Goal: Information Seeking & Learning: Find specific fact

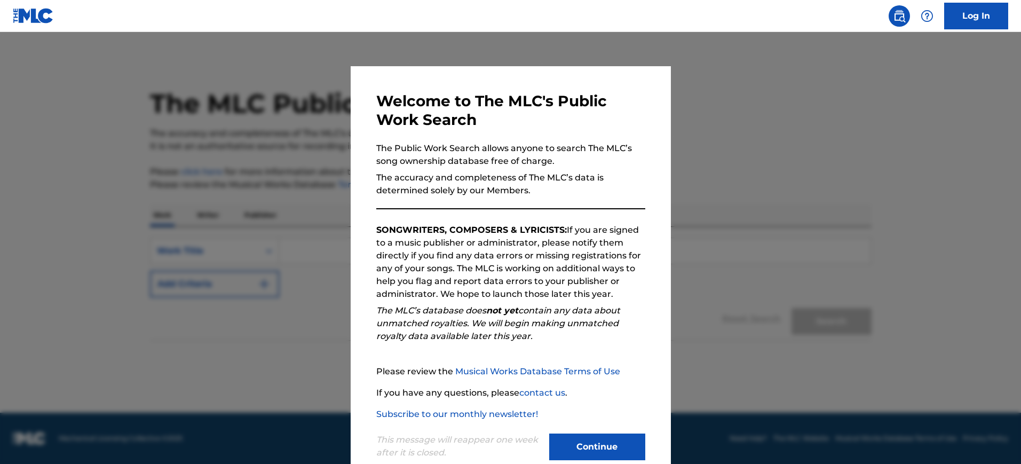
click at [862, 214] on div at bounding box center [510, 264] width 1021 height 464
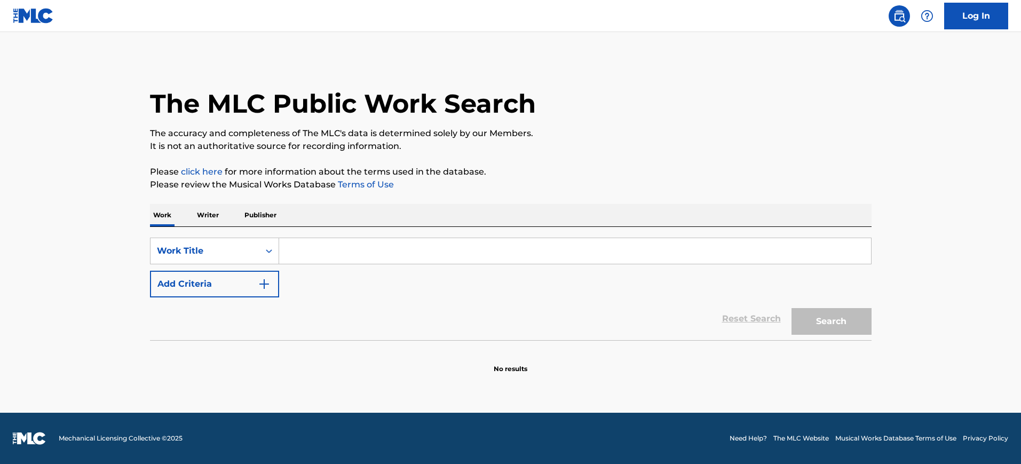
click at [316, 252] on input "Search Form" at bounding box center [575, 251] width 592 height 26
paste input "[PERSON_NAME] [PERSON_NAME]"
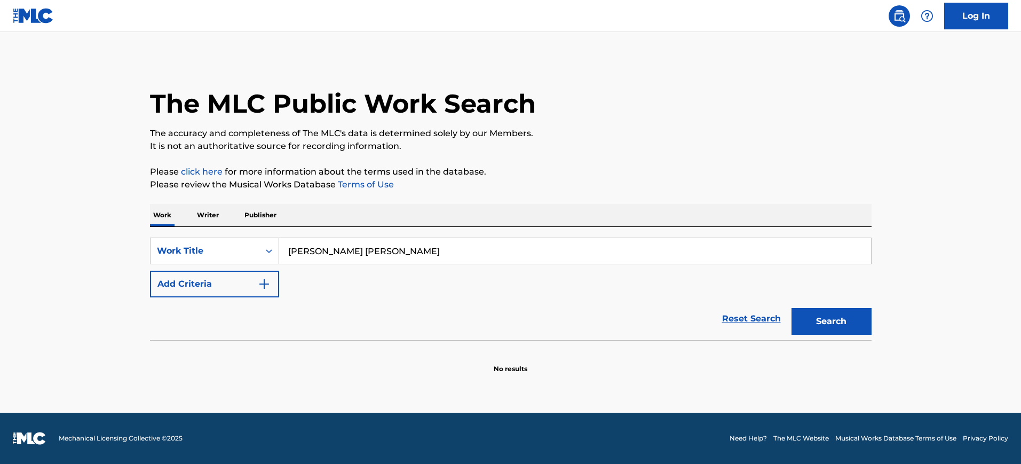
type input "[PERSON_NAME] [PERSON_NAME]"
click at [259, 295] on button "Add Criteria" at bounding box center [214, 284] width 129 height 27
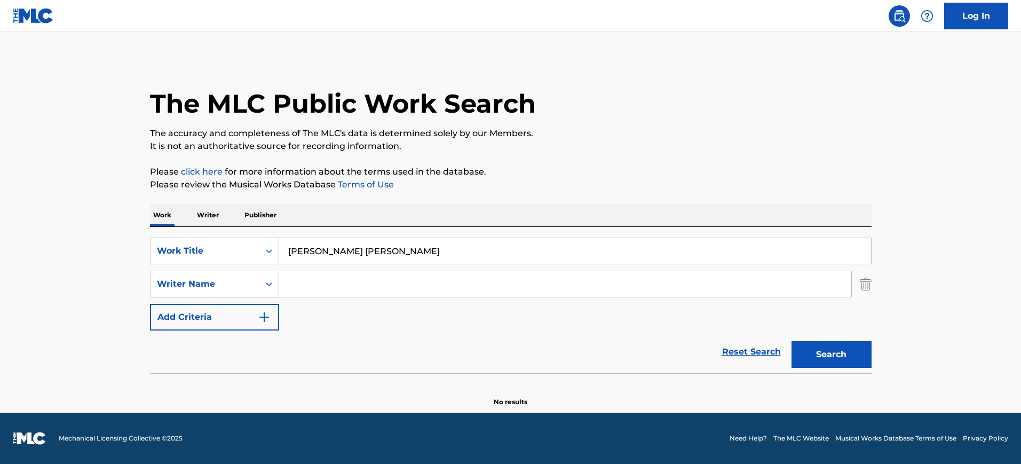
click at [314, 292] on input "Search Form" at bounding box center [565, 284] width 572 height 26
paste input "[PERSON_NAME] [PERSON_NAME]"
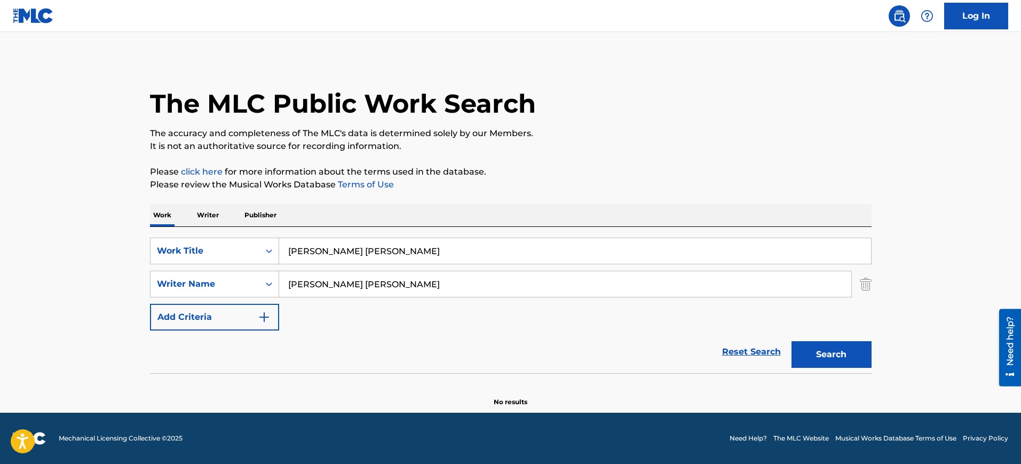
type input "[PERSON_NAME] [PERSON_NAME]"
drag, startPoint x: 324, startPoint y: 249, endPoint x: 556, endPoint y: 276, distance: 233.3
click at [556, 276] on div "SearchWithCriteria393a6e39-c0b4-46e1-81b7-e14e2abffa58 Work Title [PERSON_NAME]…" at bounding box center [511, 283] width 722 height 93
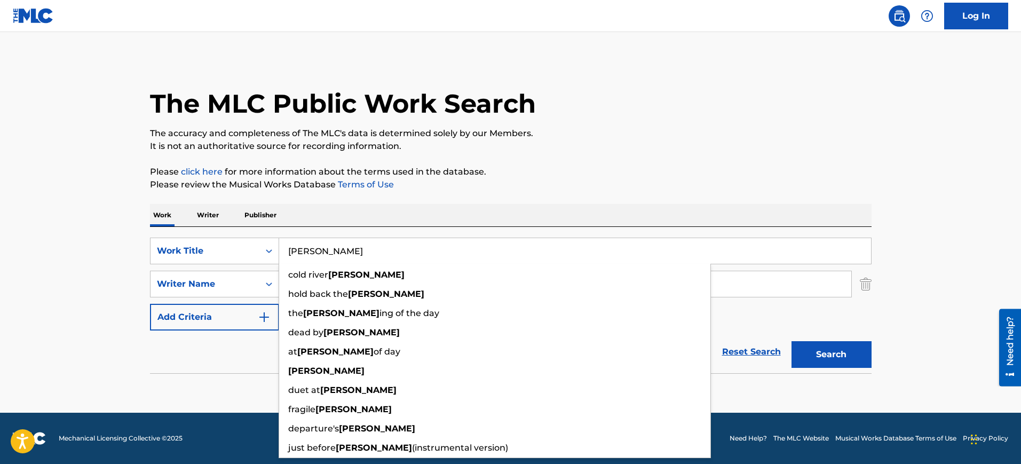
type input "[PERSON_NAME]"
click at [408, 210] on div "Work Writer Publisher" at bounding box center [511, 215] width 722 height 22
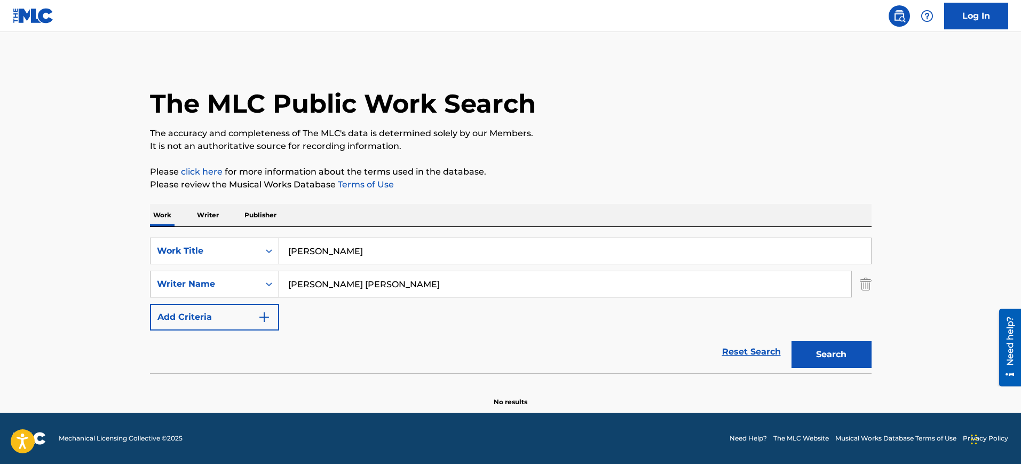
drag, startPoint x: 380, startPoint y: 285, endPoint x: 204, endPoint y: 282, distance: 176.1
click at [204, 282] on div "SearchWithCriteriad5f5e664-e66f-4e2b-96e3-c6cd30324e3f Writer Name [PERSON_NAME…" at bounding box center [511, 284] width 722 height 27
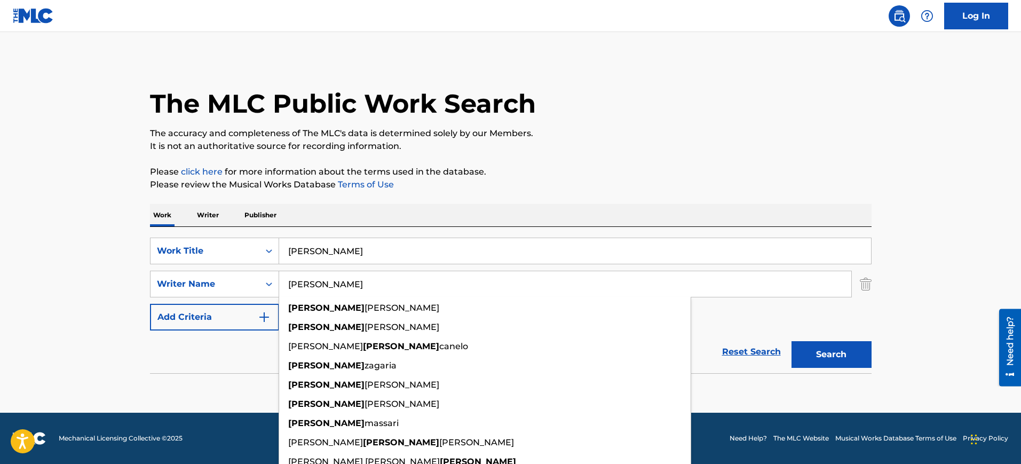
type input "[PERSON_NAME]"
click at [791, 341] on button "Search" at bounding box center [831, 354] width 80 height 27
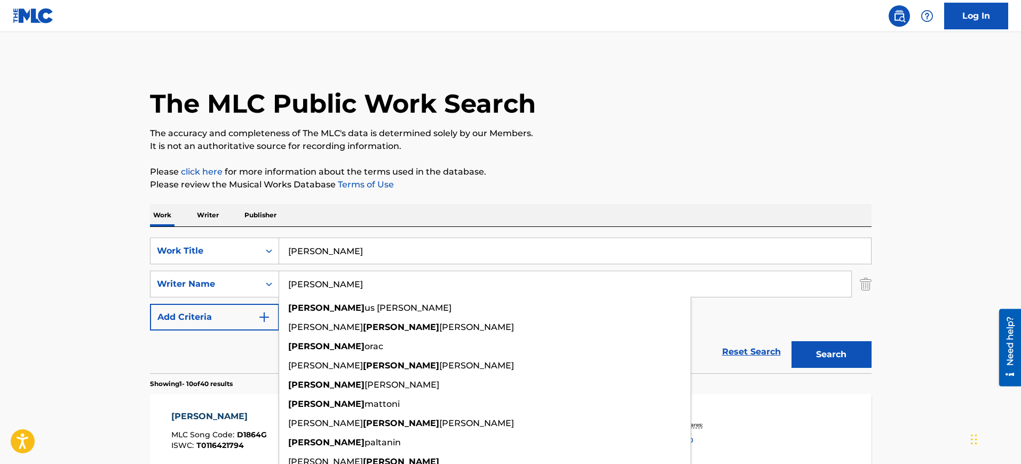
click at [599, 151] on p "It is not an authoritative source for recording information." at bounding box center [511, 146] width 722 height 13
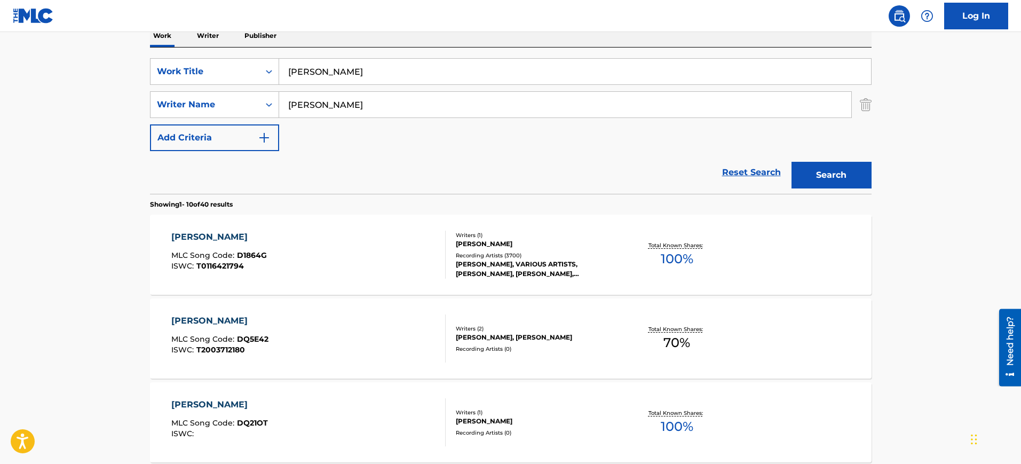
scroll to position [200, 0]
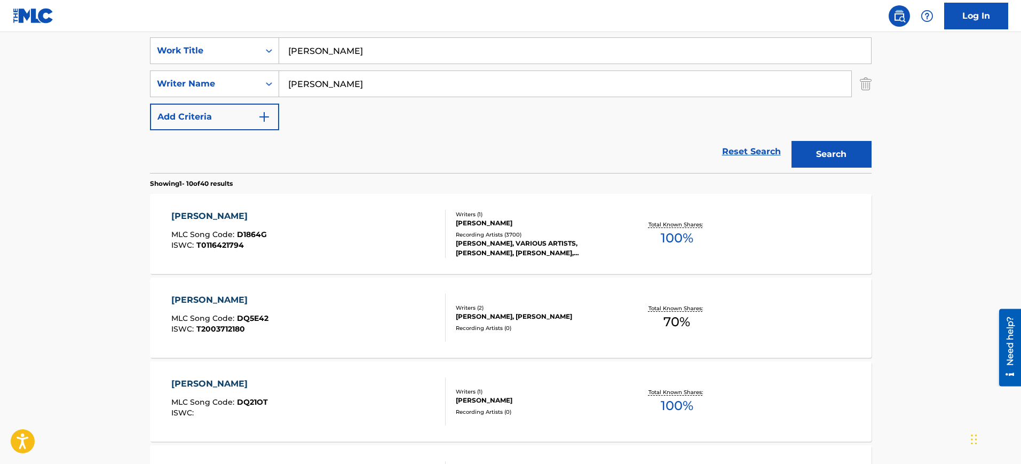
click at [347, 230] on div "[PERSON_NAME] MLC Song Code : D1864G ISWC : T0116421794" at bounding box center [308, 234] width 274 height 48
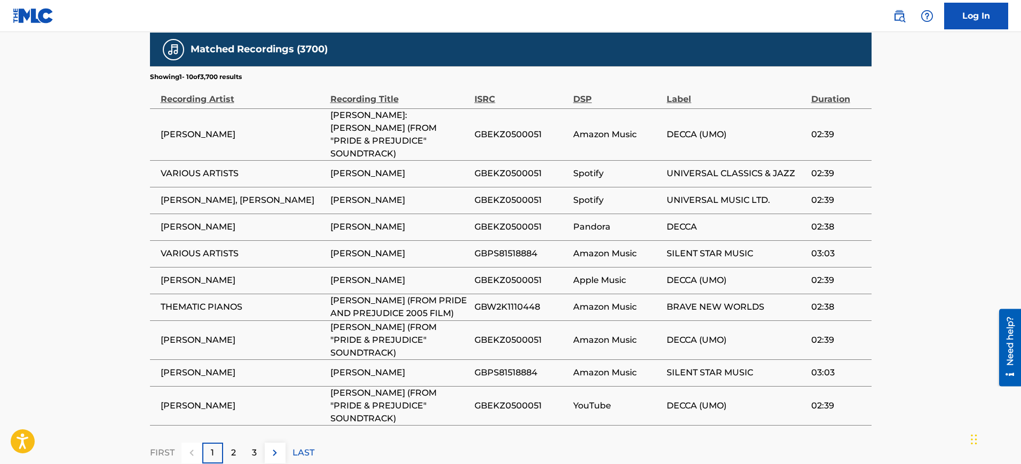
scroll to position [714, 0]
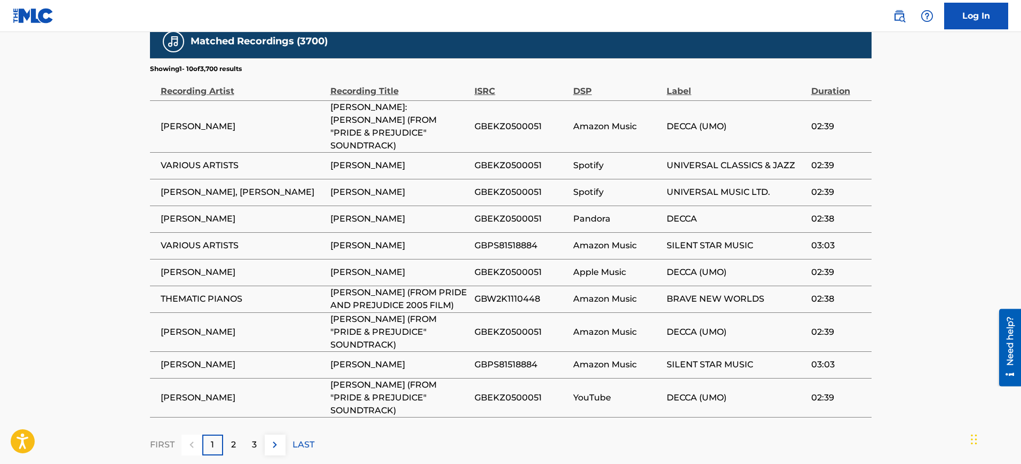
click at [236, 434] on div "2" at bounding box center [233, 444] width 21 height 21
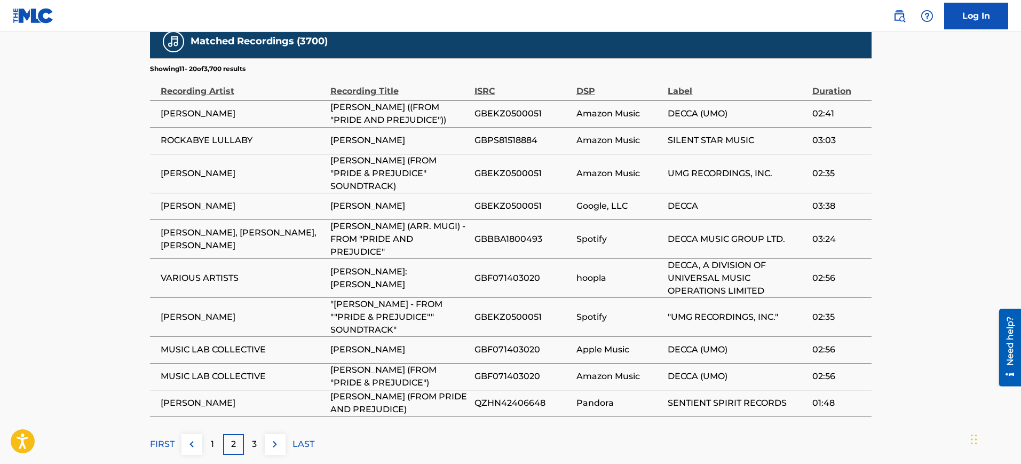
click at [255, 438] on p "3" at bounding box center [254, 444] width 5 height 13
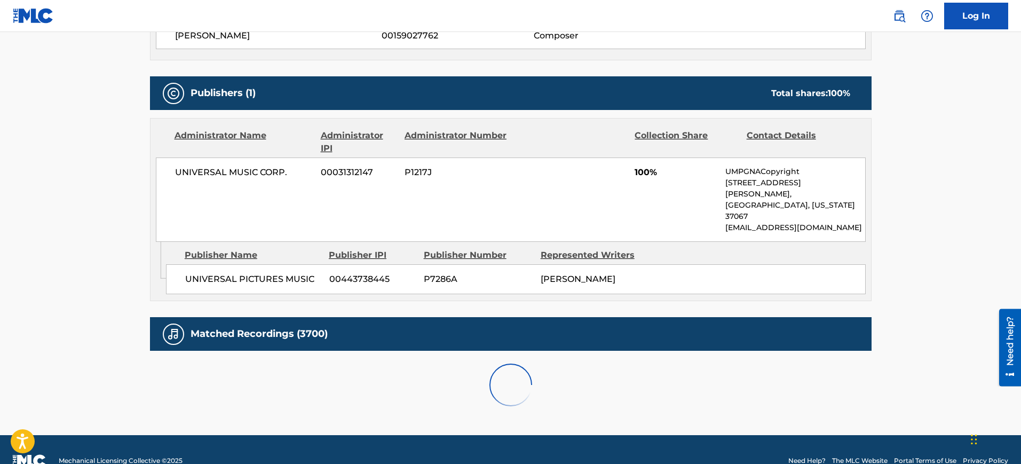
scroll to position [702, 0]
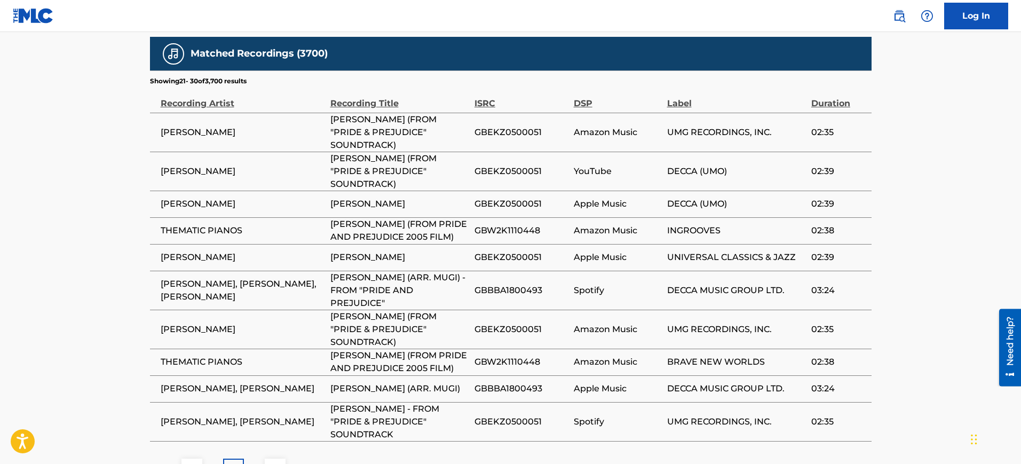
click at [256, 462] on p "4" at bounding box center [254, 468] width 6 height 13
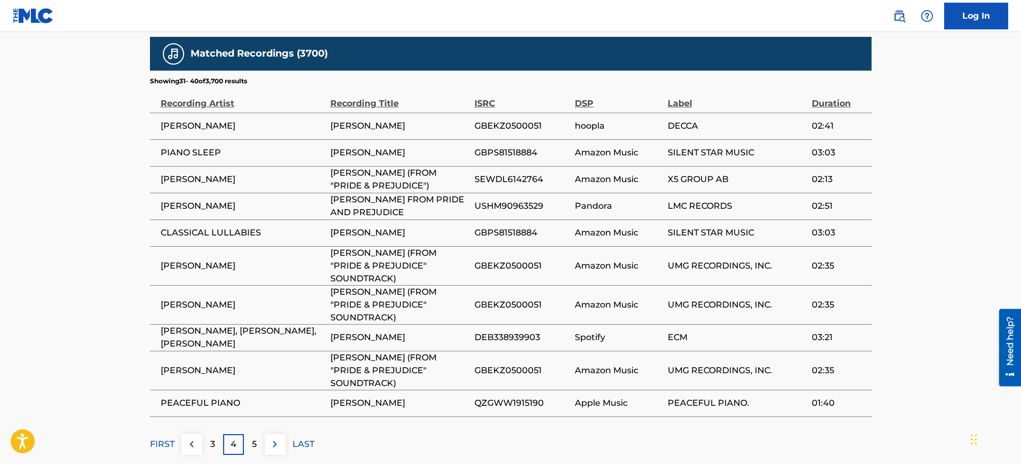
click at [257, 434] on div "5" at bounding box center [254, 444] width 21 height 21
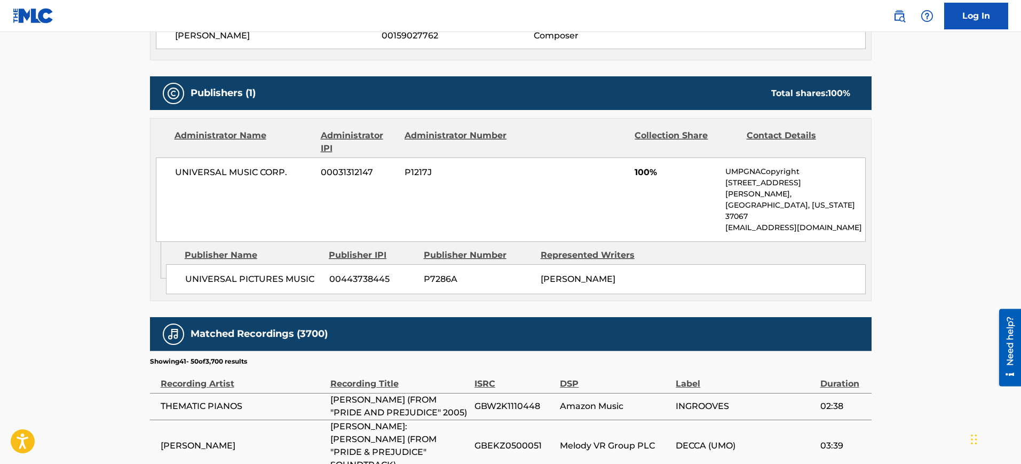
scroll to position [714, 0]
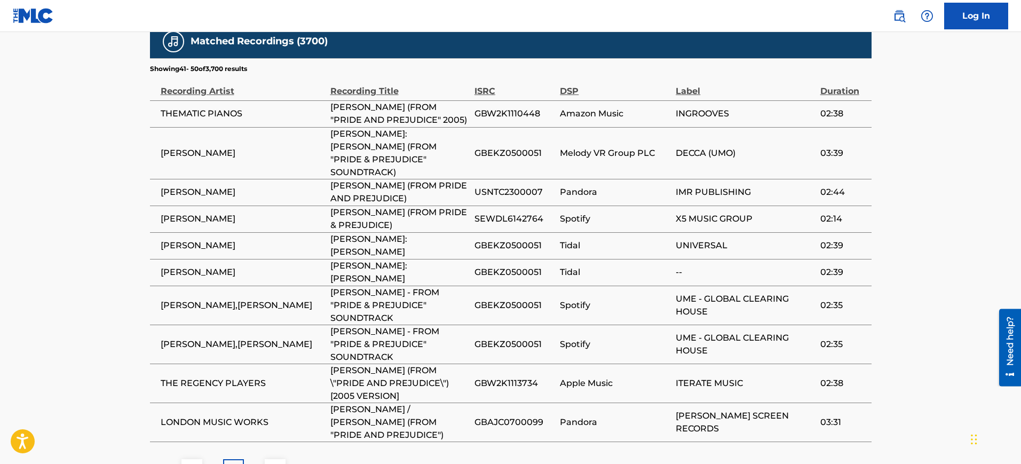
click at [257, 459] on div "6" at bounding box center [254, 469] width 21 height 21
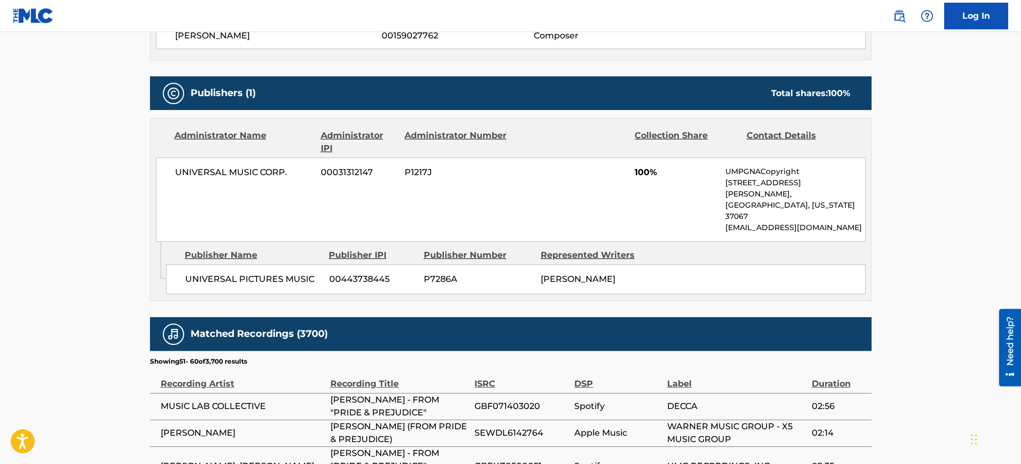
scroll to position [702, 0]
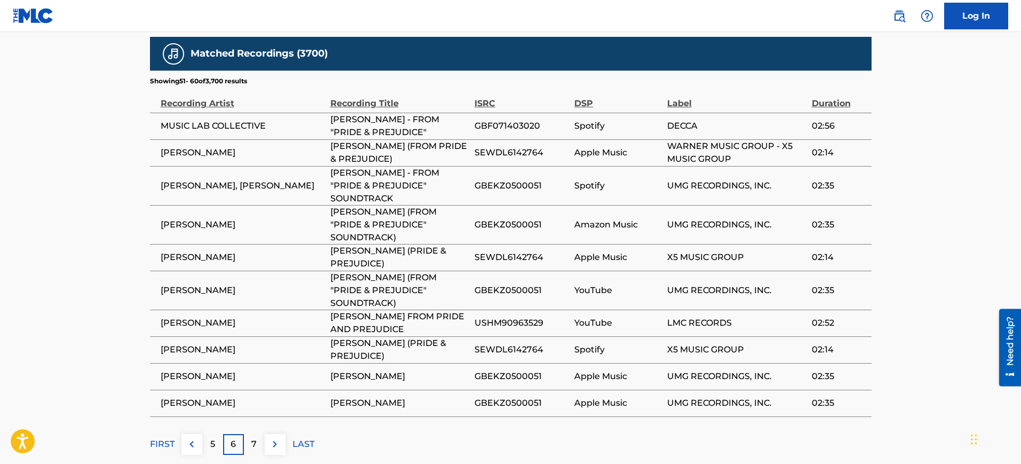
click at [257, 434] on div "7" at bounding box center [254, 444] width 21 height 21
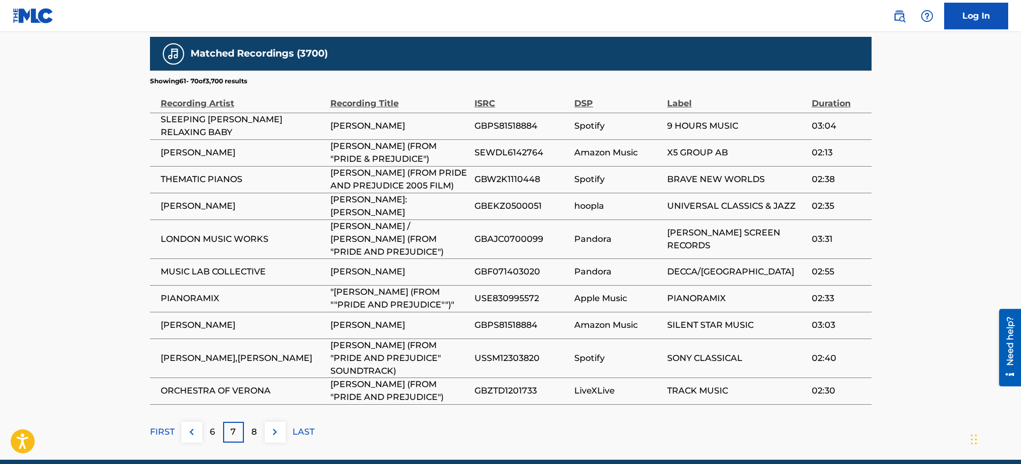
click at [257, 425] on p "8" at bounding box center [253, 431] width 5 height 13
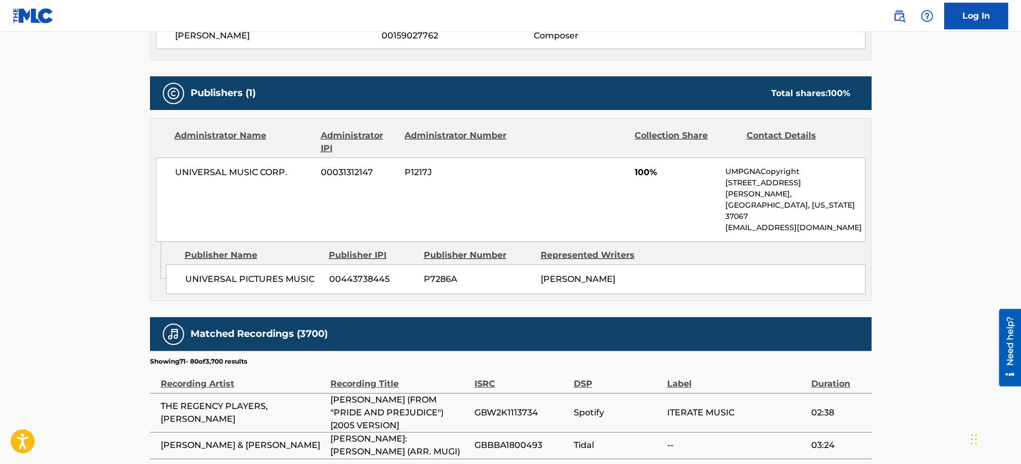
scroll to position [714, 0]
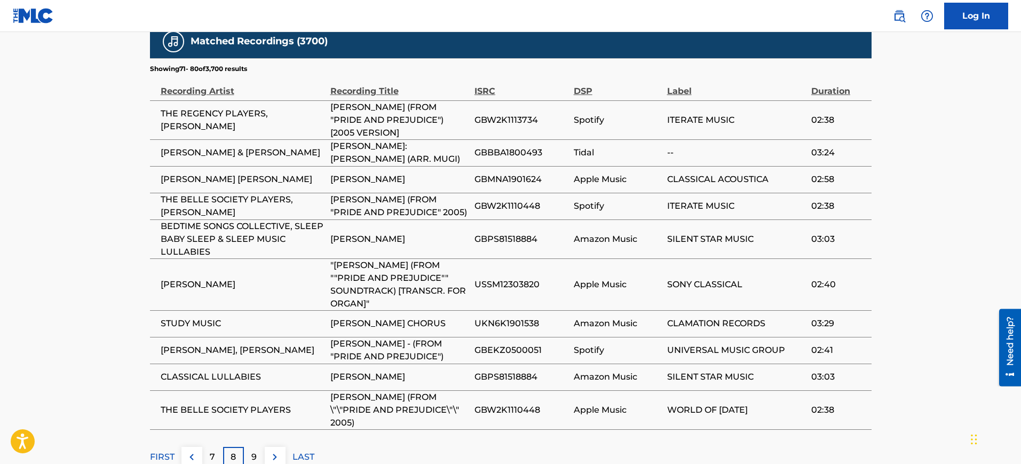
click at [257, 447] on div "9" at bounding box center [254, 457] width 21 height 21
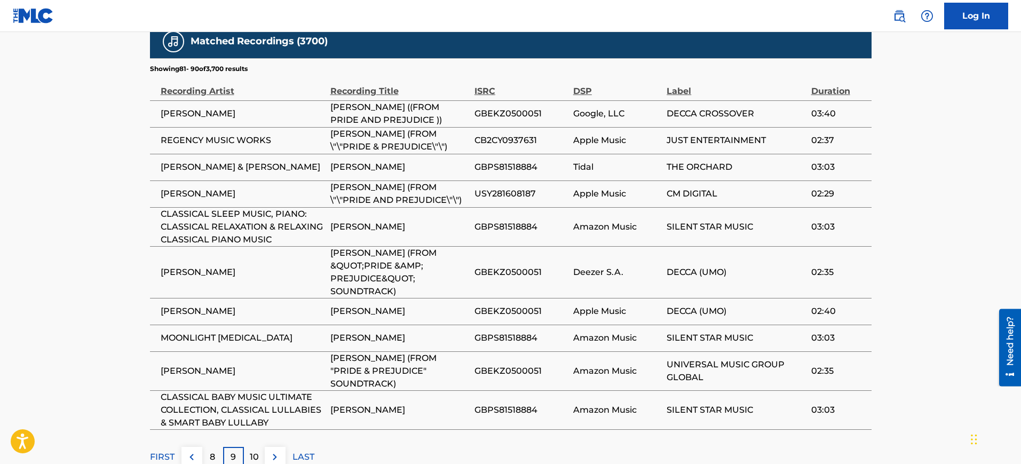
click at [258, 450] on p "10" at bounding box center [254, 456] width 9 height 13
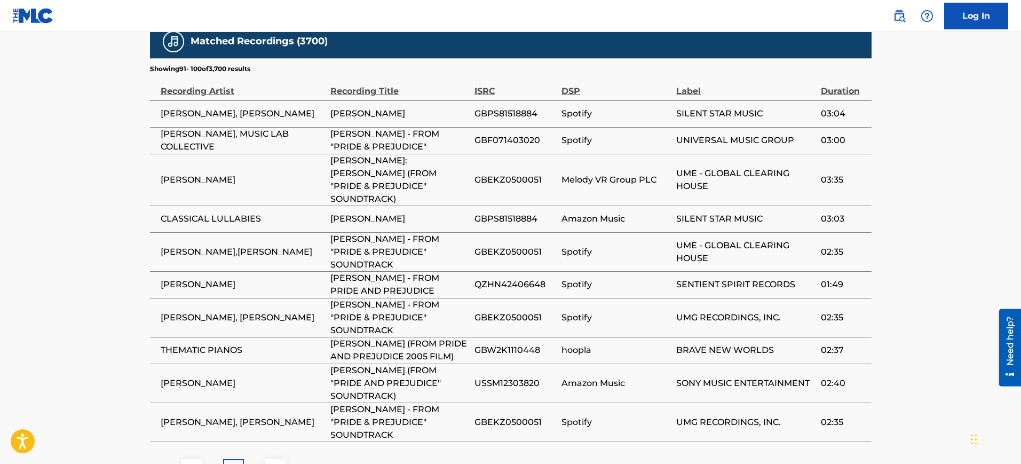
click at [256, 463] on p "11" at bounding box center [254, 469] width 6 height 13
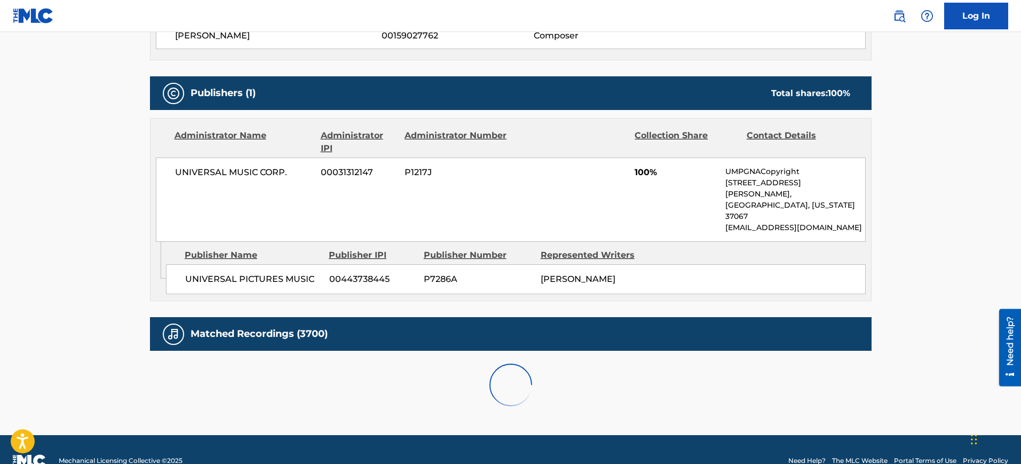
scroll to position [702, 0]
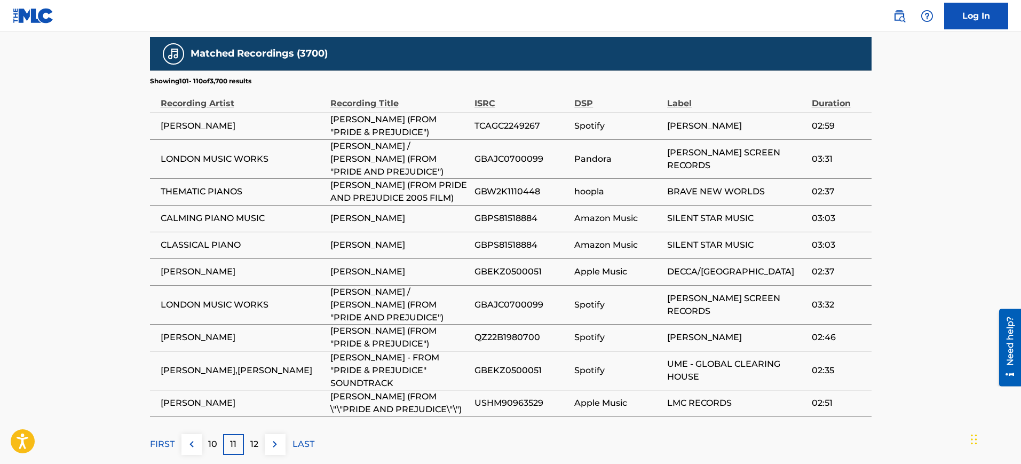
click at [256, 438] on p "12" at bounding box center [254, 444] width 8 height 13
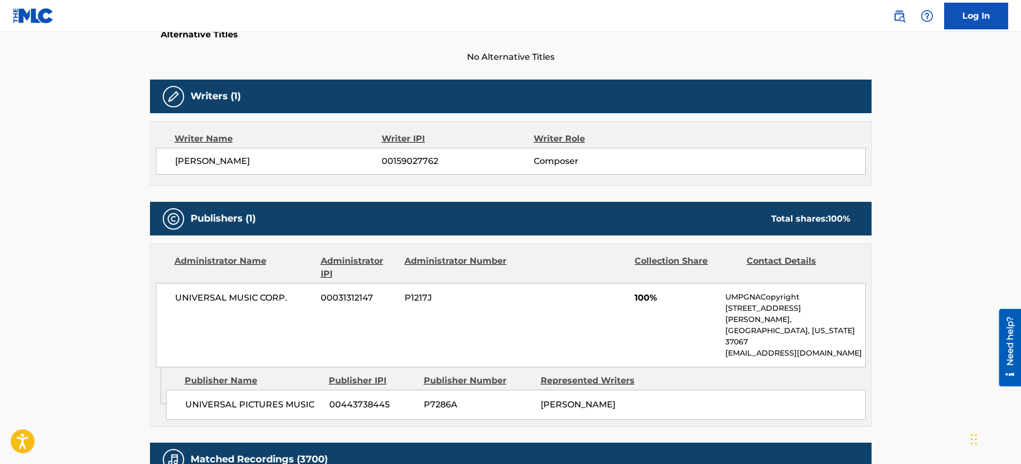
scroll to position [0, 0]
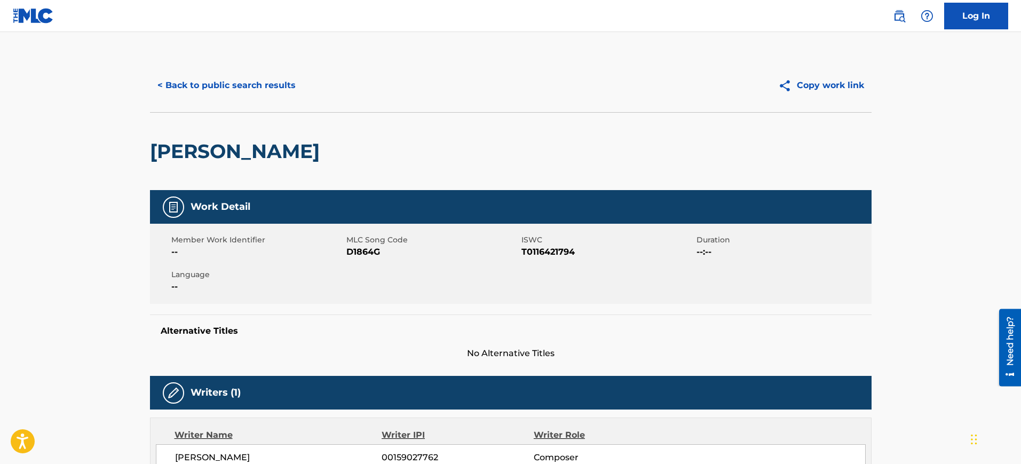
click at [253, 87] on button "< Back to public search results" at bounding box center [226, 85] width 153 height 27
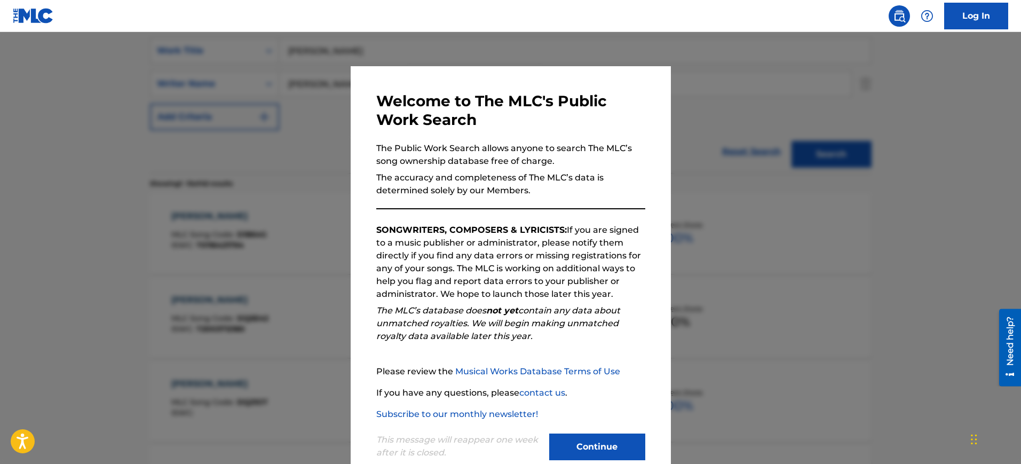
click at [705, 123] on div at bounding box center [510, 264] width 1021 height 464
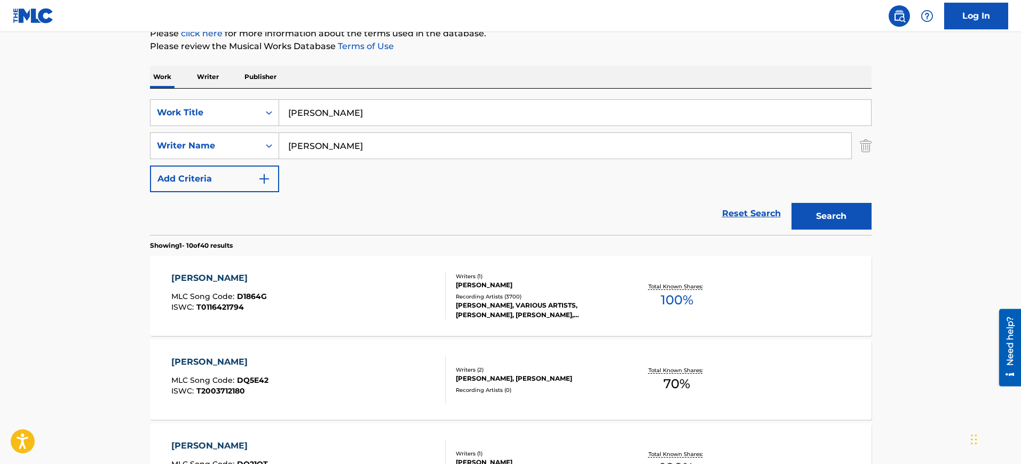
scroll to position [67, 0]
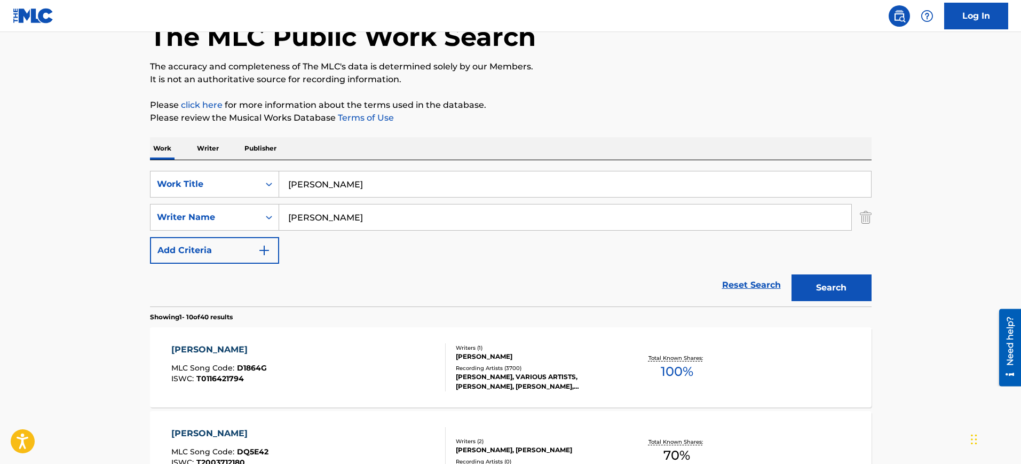
drag, startPoint x: 271, startPoint y: 189, endPoint x: 280, endPoint y: 197, distance: 11.8
click at [241, 191] on div "SearchWithCriteria393a6e39-c0b4-46e1-81b7-e14e2abffa58 Work Title [PERSON_NAME]" at bounding box center [511, 184] width 722 height 27
paste input "[PERSON_NAME] [PERSON_NAME] (REMIX) [PERSON_NAME]/CLAUSTERHOEVEN/STEFANBOSSEMS"
type input "[PERSON_NAME] [PERSON_NAME] (REMIX) [PERSON_NAME]/CLAUSTERHOEVEN/STEFANBOSSEMS"
drag, startPoint x: 340, startPoint y: 217, endPoint x: 250, endPoint y: 218, distance: 90.7
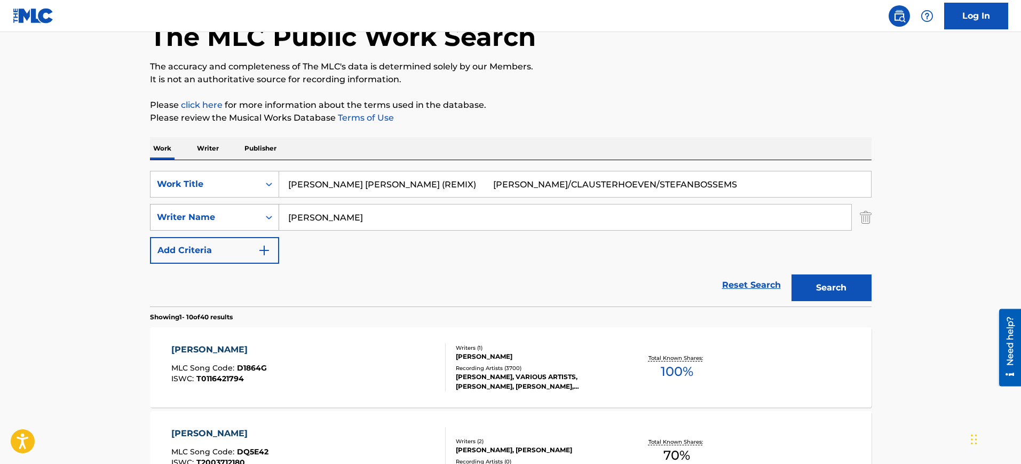
click at [250, 218] on div "SearchWithCriteriad5f5e664-e66f-4e2b-96e3-c6cd30324e3f Writer Name [PERSON_NAME]" at bounding box center [511, 217] width 722 height 27
paste input "[PERSON_NAME] [PERSON_NAME] (REMIX) [PERSON_NAME]/CLAUSTERHOEVEN/STEFANBOSSEMS"
type input "[PERSON_NAME] [PERSON_NAME] (REMIX) [PERSON_NAME]/CLAUSTERHOEVEN/STEFANBOSSEMS"
drag, startPoint x: 393, startPoint y: 185, endPoint x: 773, endPoint y: 186, distance: 380.5
click at [773, 186] on input "[PERSON_NAME] [PERSON_NAME] (REMIX) [PERSON_NAME]/CLAUSTERHOEVEN/STEFANBOSSEMS" at bounding box center [575, 184] width 592 height 26
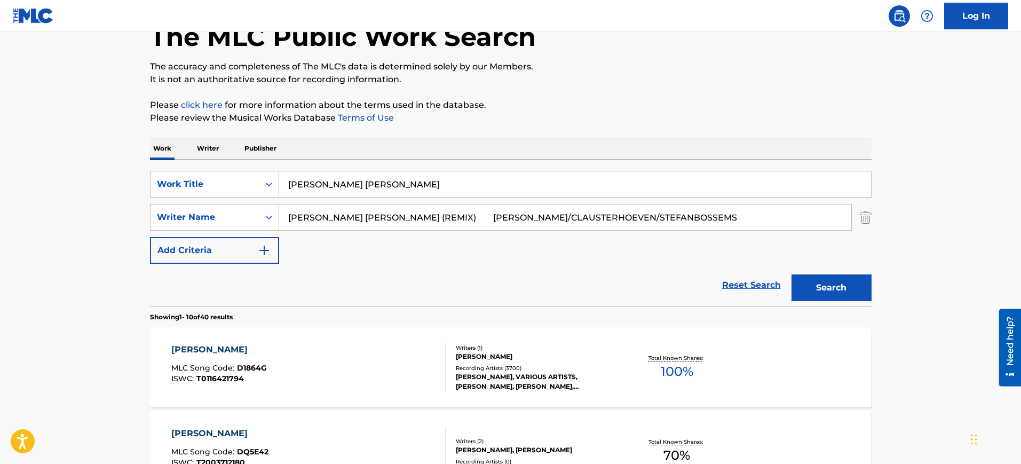
type input "[PERSON_NAME] [PERSON_NAME]"
drag, startPoint x: 465, startPoint y: 218, endPoint x: 245, endPoint y: 219, distance: 219.9
click at [245, 219] on div "SearchWithCriteriad5f5e664-e66f-4e2b-96e3-c6cd30324e3f Writer Name [PERSON_NAME…" at bounding box center [511, 217] width 722 height 27
drag, startPoint x: 326, startPoint y: 217, endPoint x: 623, endPoint y: 242, distance: 298.3
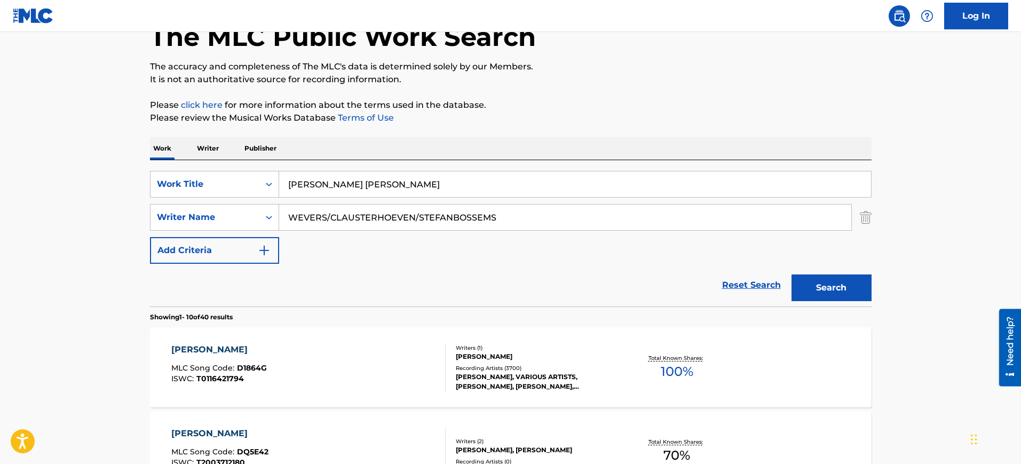
click at [623, 242] on div "SearchWithCriteria393a6e39-c0b4-46e1-81b7-e14e2abffa58 Work Title [PERSON_NAME]…" at bounding box center [511, 217] width 722 height 93
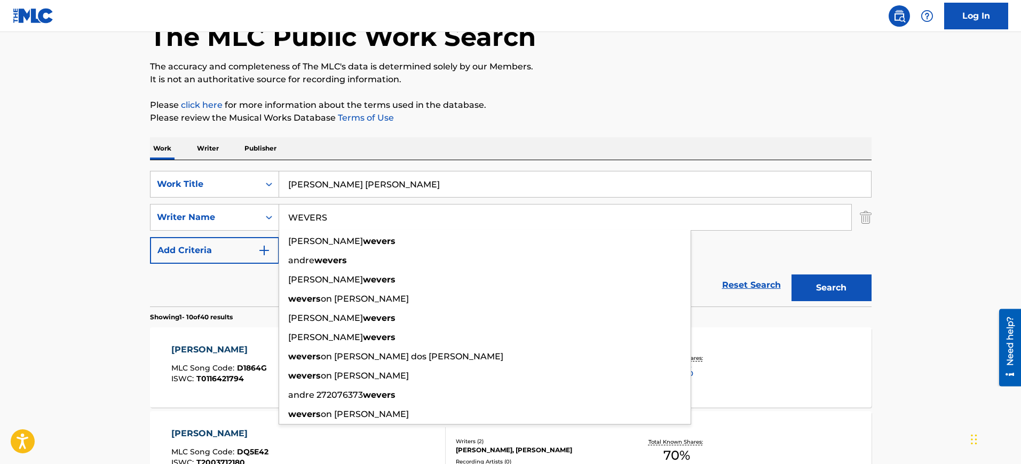
click at [791, 274] on button "Search" at bounding box center [831, 287] width 80 height 27
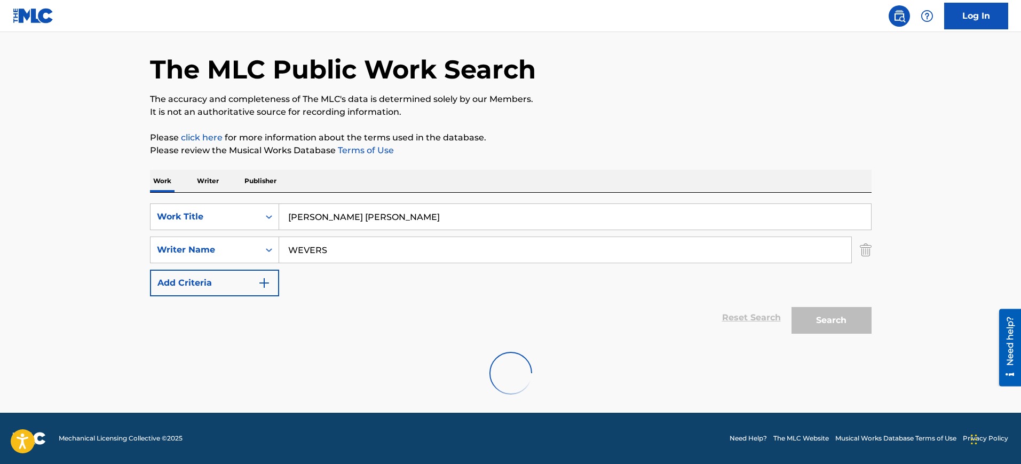
scroll to position [0, 0]
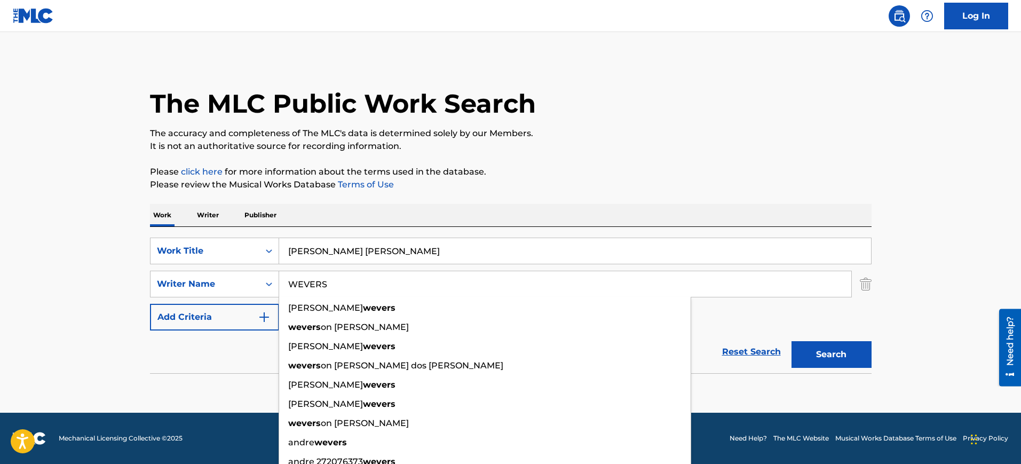
click at [323, 281] on input "WEVERS" at bounding box center [565, 284] width 572 height 26
paste input "CLAU"
type input "CLAUS"
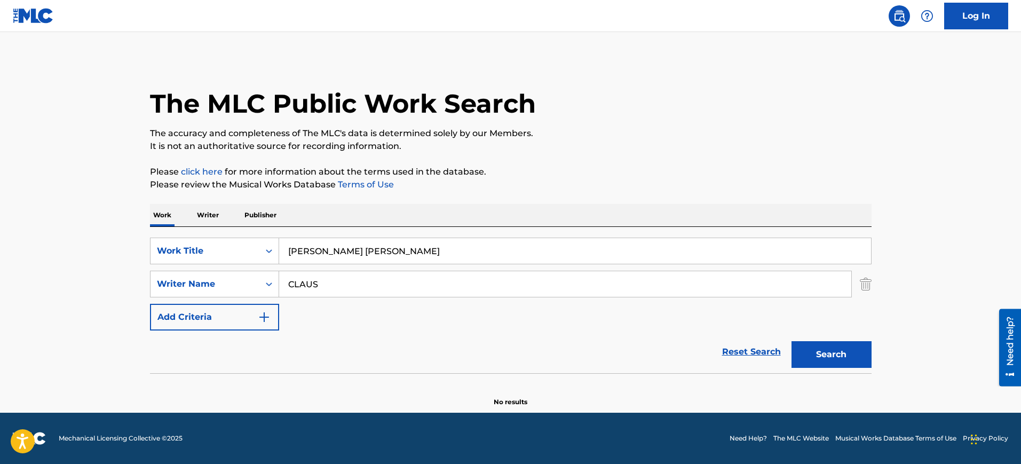
click at [567, 171] on p "Please click here for more information about the terms used in the database." at bounding box center [511, 171] width 722 height 13
click at [832, 354] on button "Search" at bounding box center [831, 354] width 80 height 27
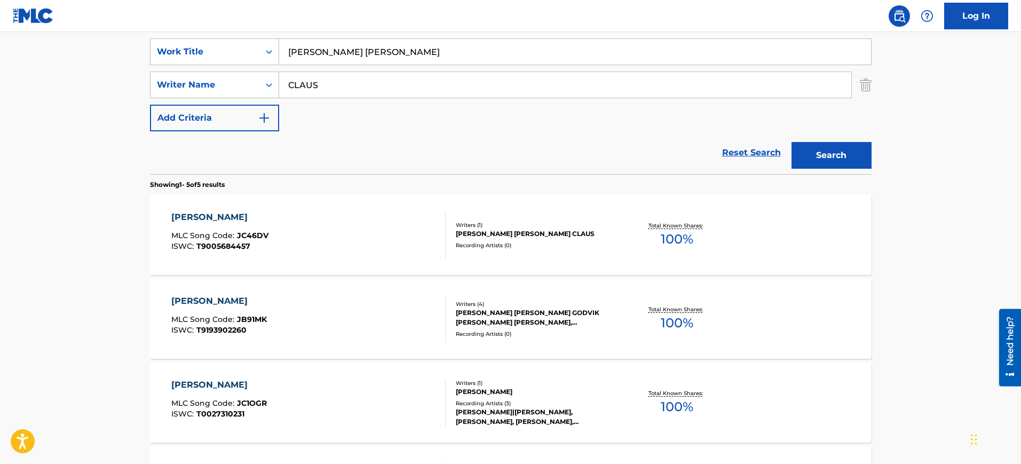
scroll to position [185, 0]
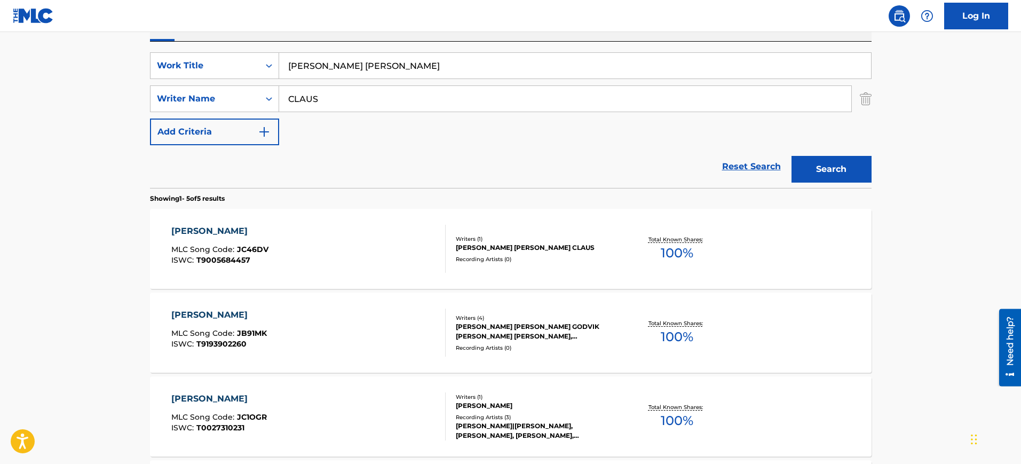
click at [386, 65] on input "[PERSON_NAME] [PERSON_NAME]" at bounding box center [575, 66] width 592 height 26
paste input "(REMIX)"
type input "[PERSON_NAME] [PERSON_NAME] (REMIX)"
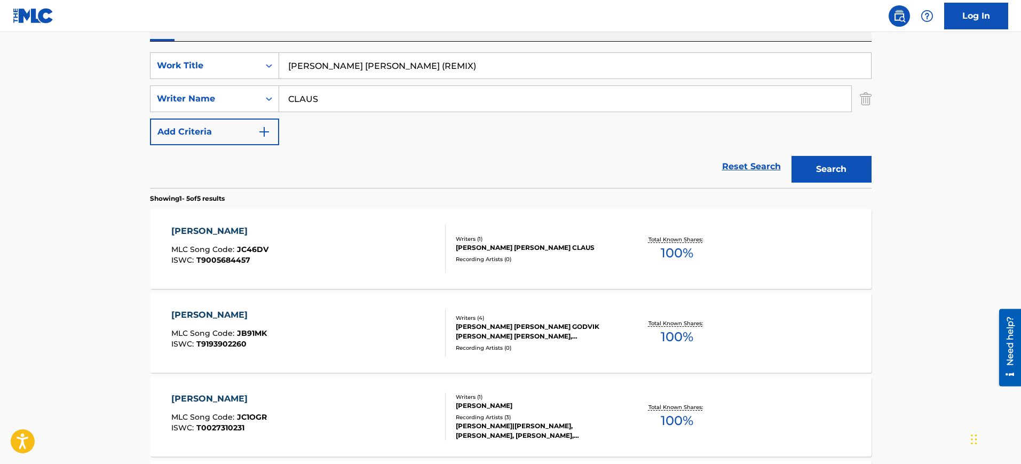
click at [345, 98] on input "CLAUS" at bounding box center [565, 99] width 572 height 26
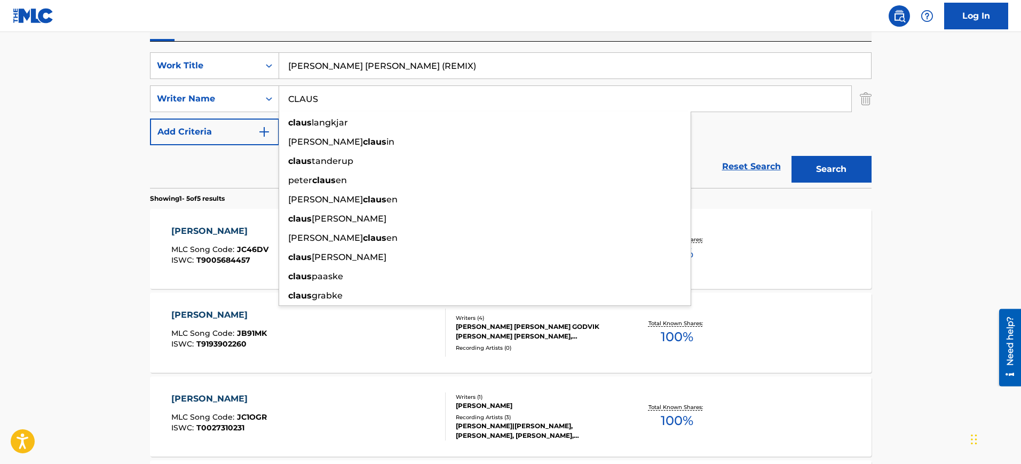
click at [345, 98] on input "CLAUS" at bounding box center [565, 99] width 572 height 26
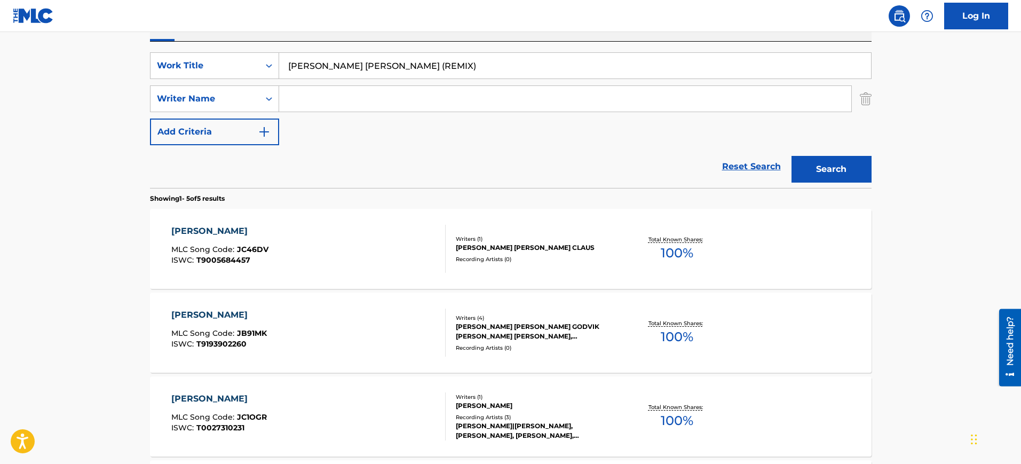
click at [447, 33] on div "Work Writer Publisher" at bounding box center [511, 30] width 722 height 22
drag, startPoint x: 414, startPoint y: 67, endPoint x: 584, endPoint y: 84, distance: 171.6
click at [584, 84] on div "SearchWithCriteria393a6e39-c0b4-46e1-81b7-e14e2abffa58 Work Title [PERSON_NAME]…" at bounding box center [511, 98] width 722 height 93
click at [791, 156] on button "Search" at bounding box center [831, 169] width 80 height 27
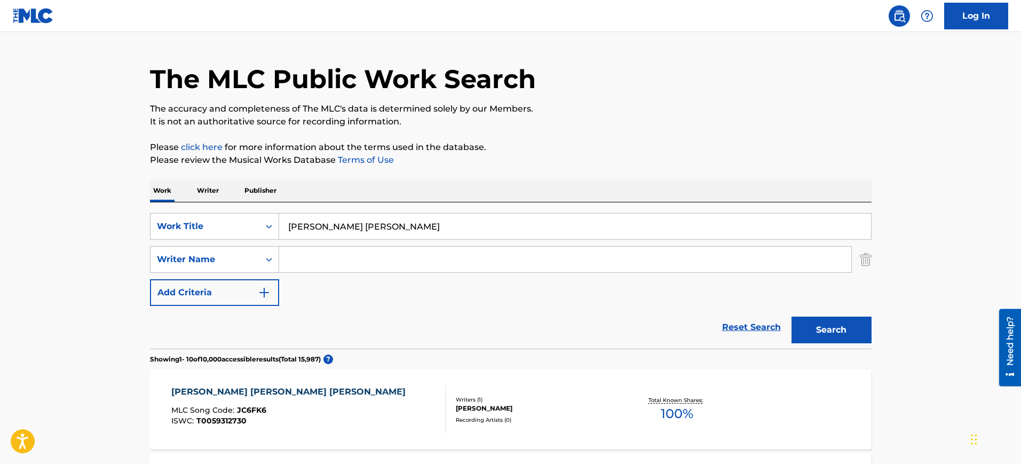
scroll to position [9, 0]
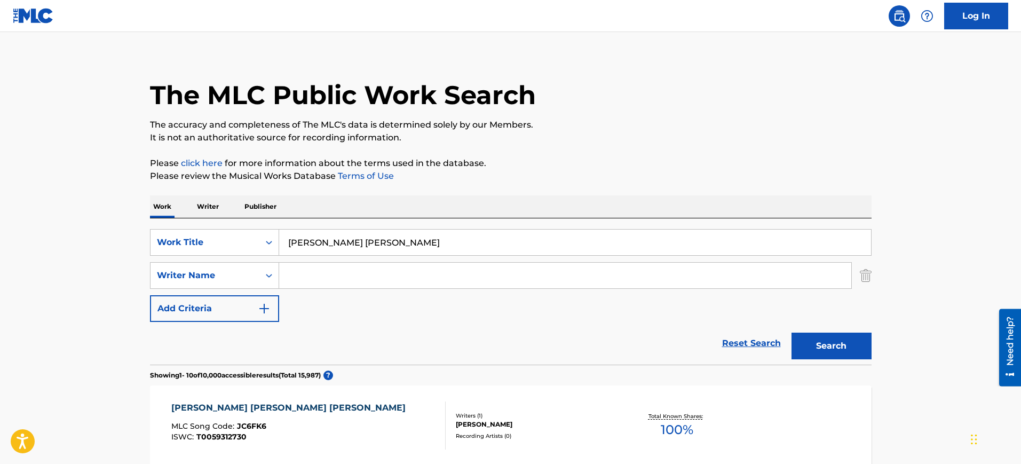
drag, startPoint x: 410, startPoint y: 237, endPoint x: 265, endPoint y: 258, distance: 146.6
click at [265, 258] on div "SearchWithCriteria393a6e39-c0b4-46e1-81b7-e14e2abffa58 Work Title [PERSON_NAME]…" at bounding box center [511, 275] width 722 height 93
paste input "EXPLORATION OF SPACE [PERSON_NAME], [PERSON_NAME], [PERSON_NAME]"
type input "EXPLORATION OF SPACE [PERSON_NAME], [PERSON_NAME], [PERSON_NAME]"
click at [311, 277] on input "Search Form" at bounding box center [565, 276] width 572 height 26
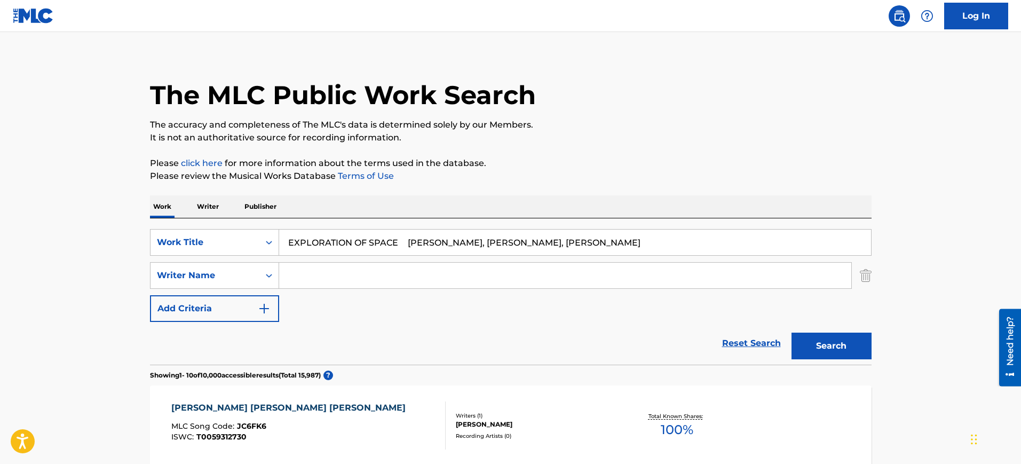
paste input "EXPLORATION OF SPACE [PERSON_NAME], [PERSON_NAME], [PERSON_NAME]"
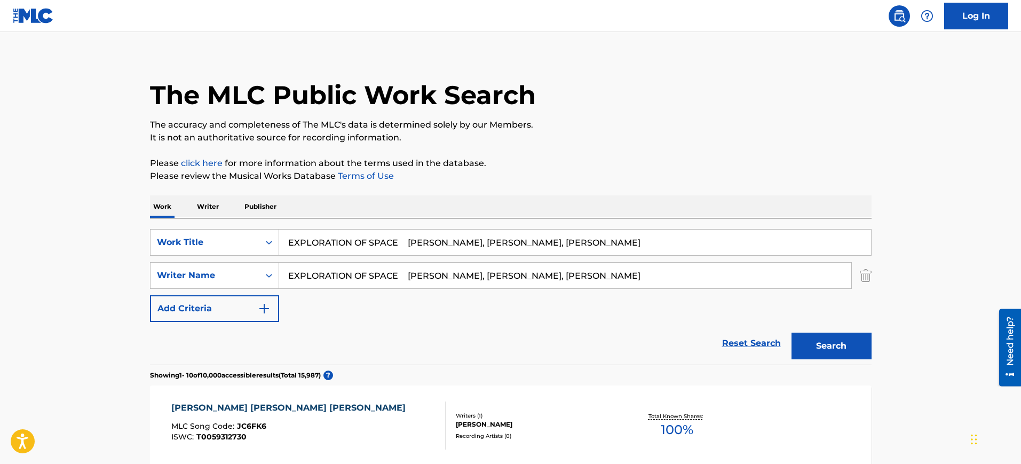
type input "EXPLORATION OF SPACE [PERSON_NAME], [PERSON_NAME], [PERSON_NAME]"
drag, startPoint x: 401, startPoint y: 246, endPoint x: 769, endPoint y: 278, distance: 369.6
click at [769, 278] on div "SearchWithCriteria393a6e39-c0b4-46e1-81b7-e14e2abffa58 Work Title EXPLORATION O…" at bounding box center [511, 275] width 722 height 93
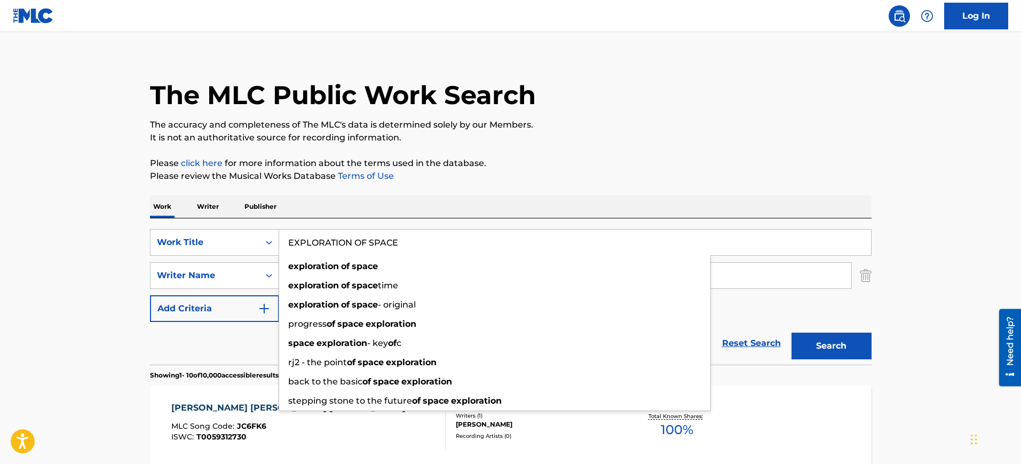
type input "EXPLORATION OF SPACE"
click at [599, 157] on p "Please click here for more information about the terms used in the database." at bounding box center [511, 163] width 722 height 13
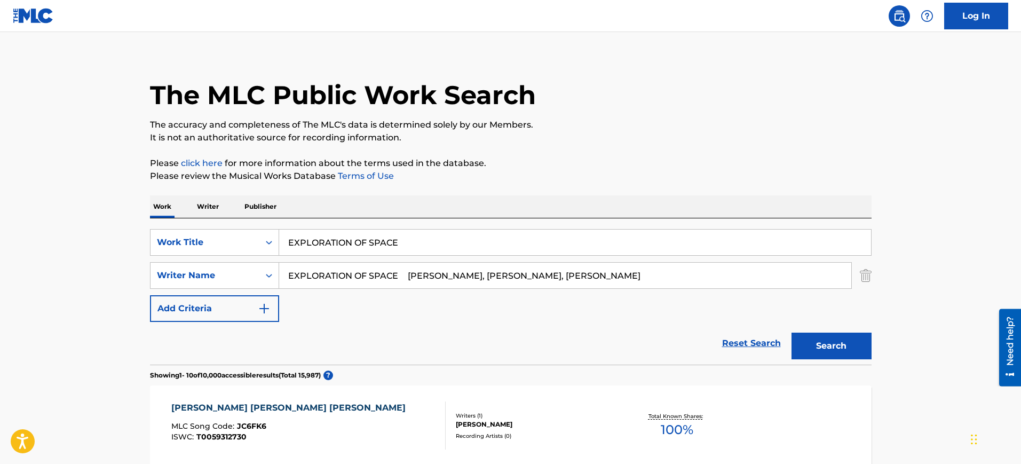
drag, startPoint x: 591, startPoint y: 276, endPoint x: 157, endPoint y: 295, distance: 434.2
click at [157, 295] on div "SearchWithCriteria393a6e39-c0b4-46e1-81b7-e14e2abffa58 Work Title EXPLORATION O…" at bounding box center [511, 275] width 722 height 93
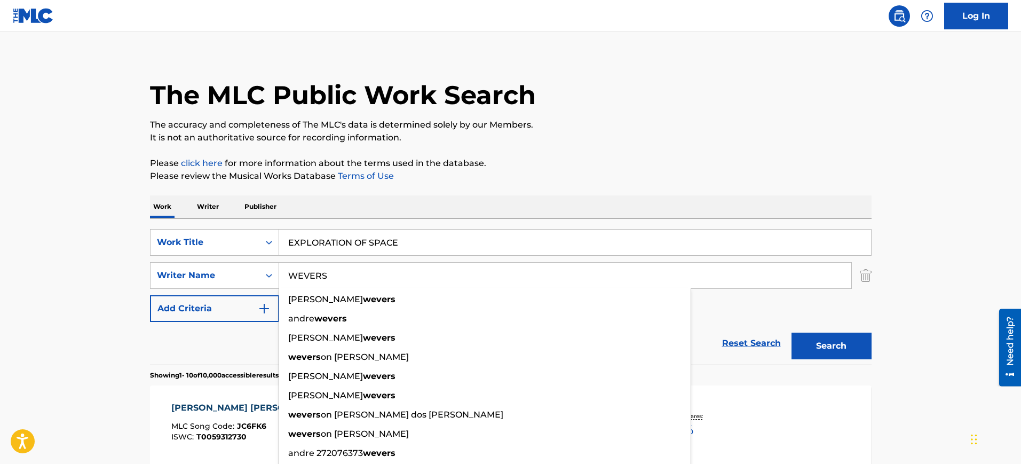
type input "WEVERS"
click at [791, 332] on button "Search" at bounding box center [831, 345] width 80 height 27
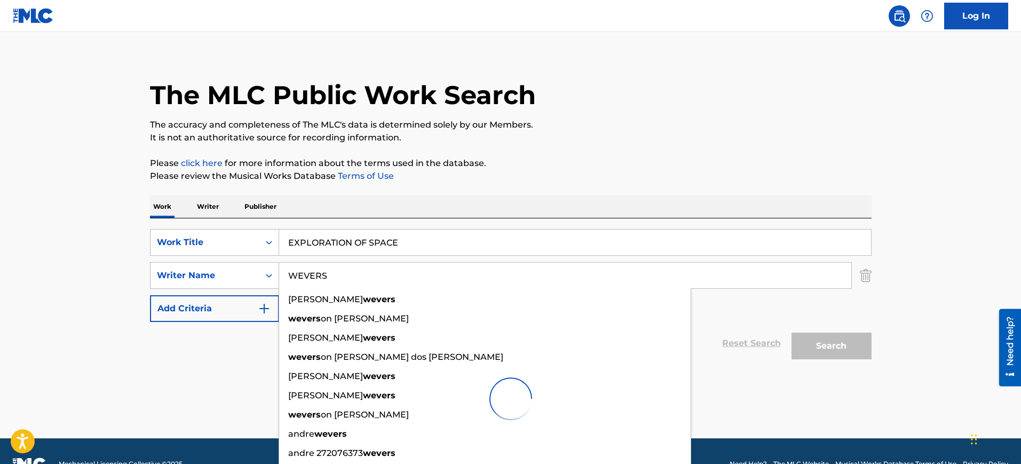
click at [704, 173] on p "Please review the Musical Works Database Terms of Use" at bounding box center [511, 176] width 722 height 13
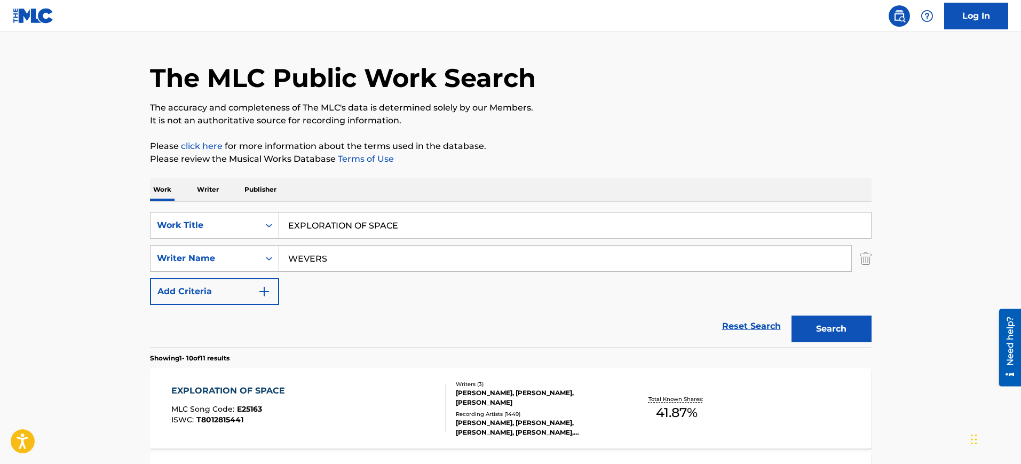
scroll to position [209, 0]
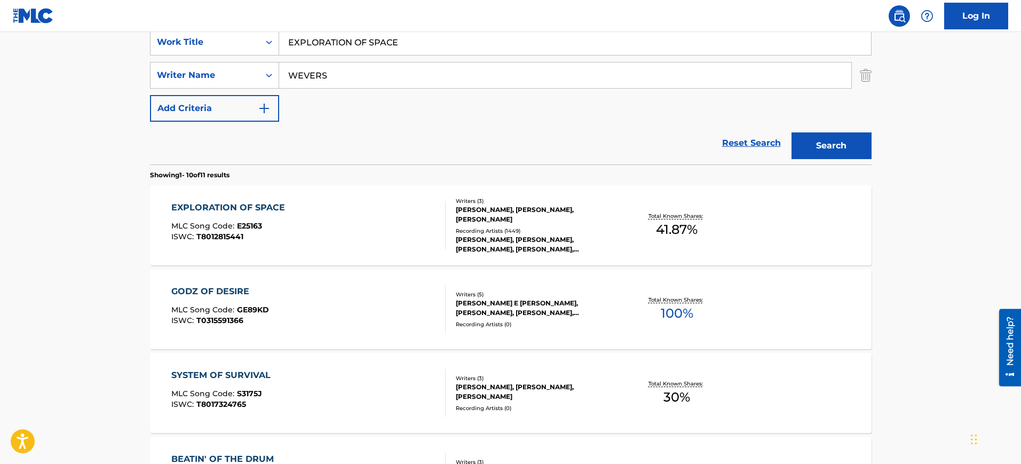
click at [340, 213] on div "EXPLORATION OF SPACE MLC Song Code : E25163 ISWC : T8012815441" at bounding box center [308, 225] width 274 height 48
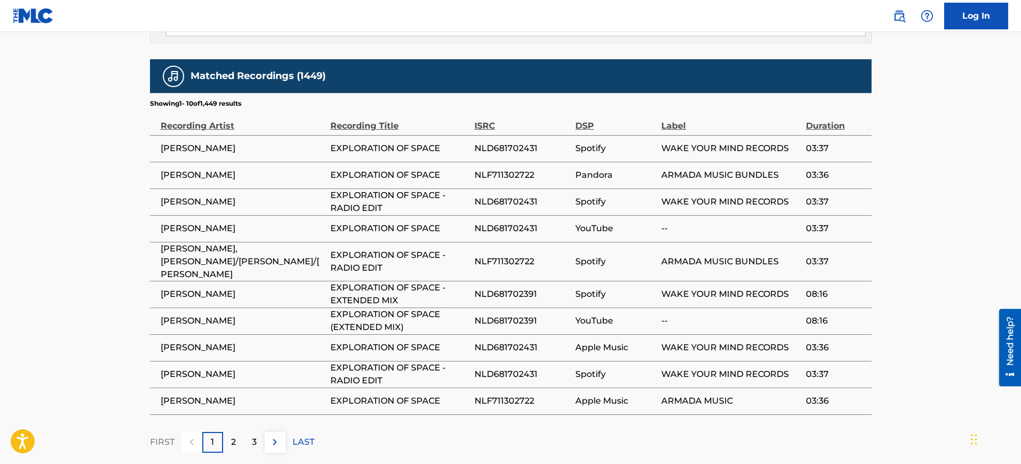
click at [239, 432] on div "2" at bounding box center [233, 442] width 21 height 21
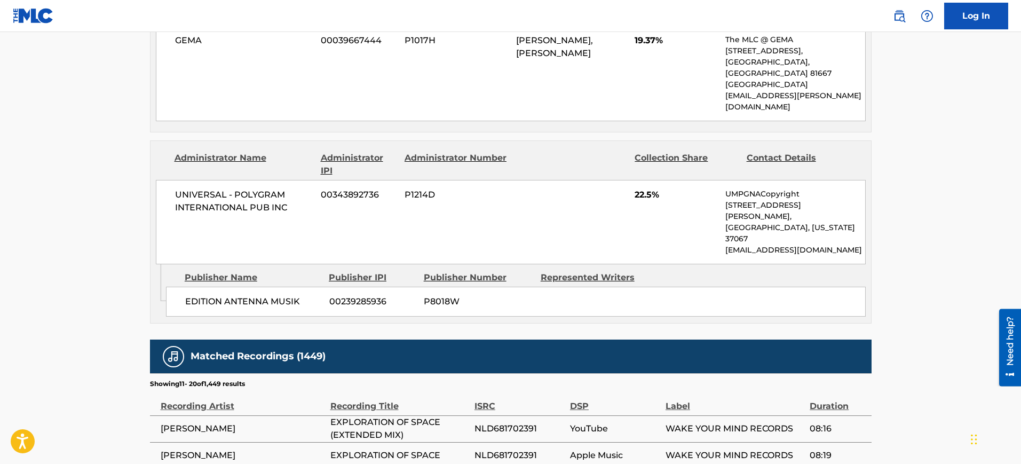
scroll to position [844, 0]
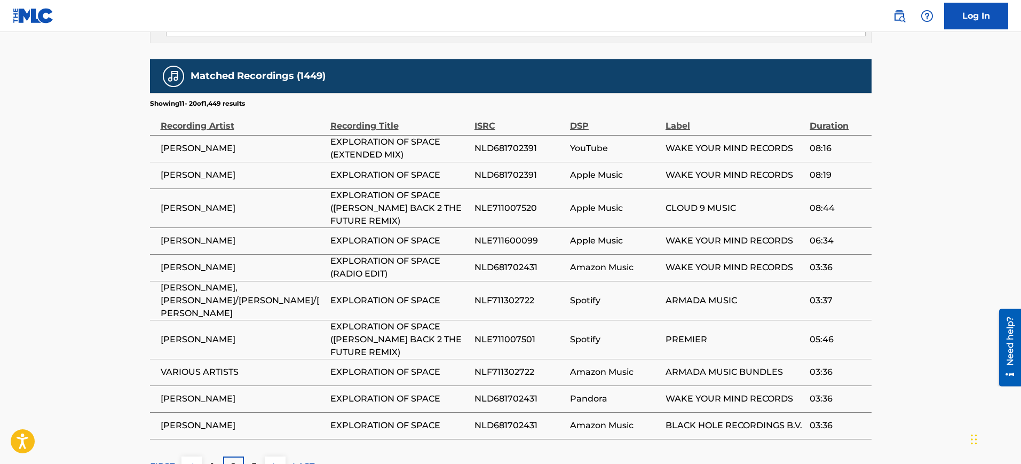
click at [259, 456] on div "3" at bounding box center [254, 466] width 21 height 21
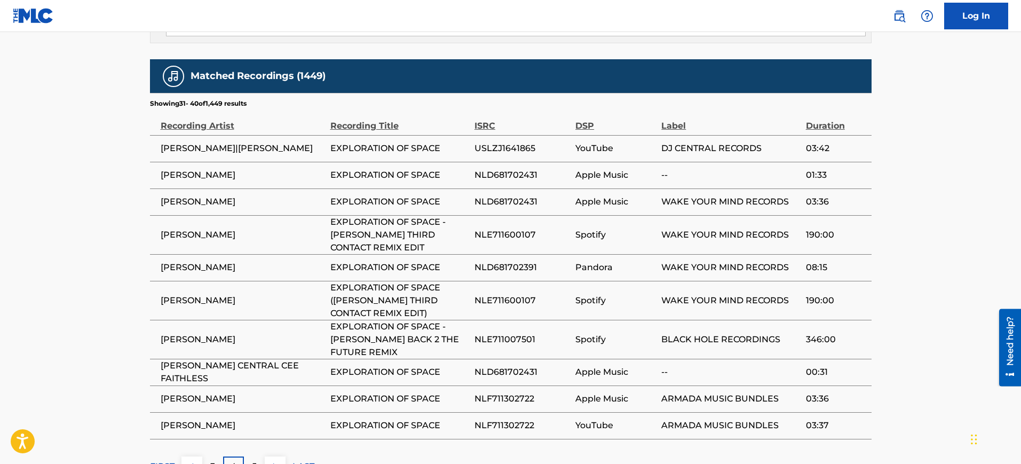
click at [256, 460] on p "5" at bounding box center [254, 466] width 5 height 13
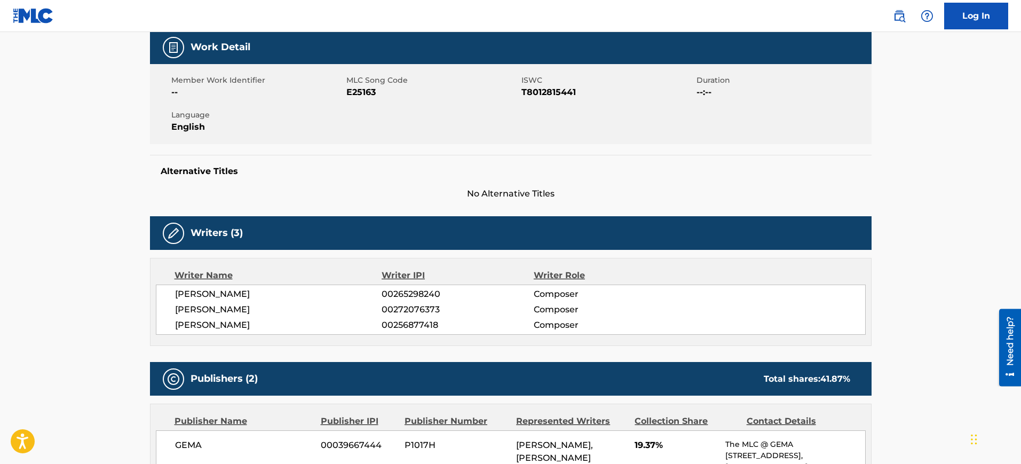
scroll to position [0, 0]
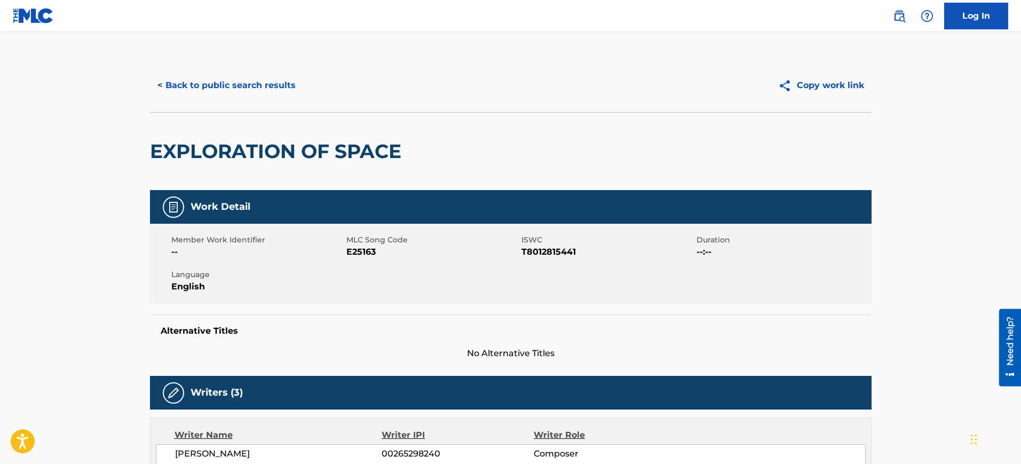
click at [173, 90] on button "< Back to public search results" at bounding box center [226, 85] width 153 height 27
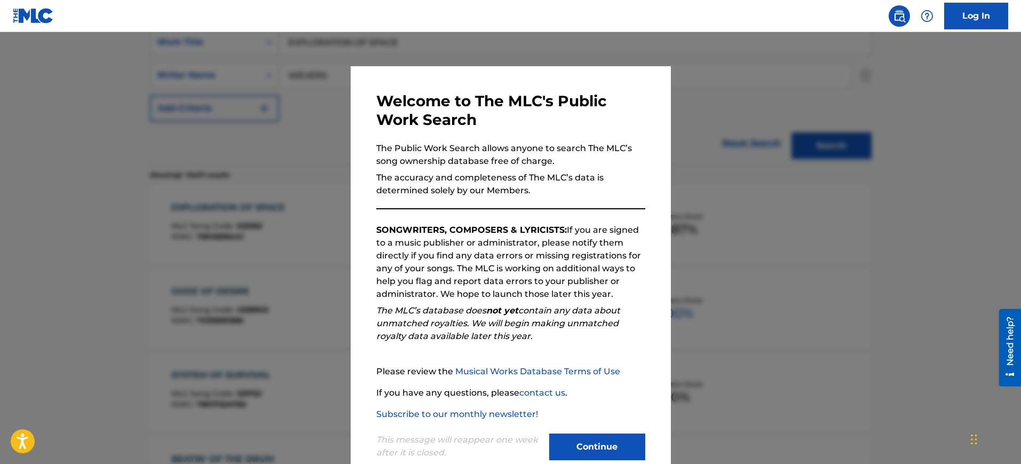
click at [745, 155] on div at bounding box center [510, 264] width 1021 height 464
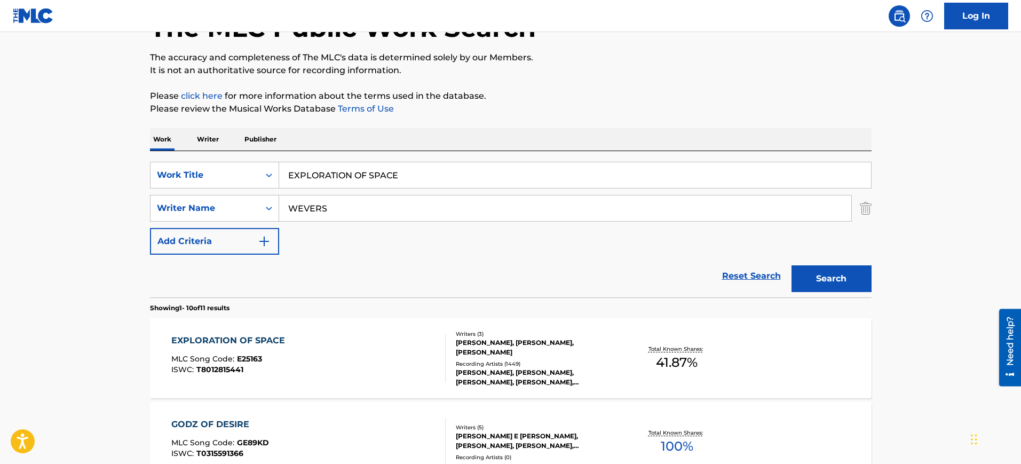
scroll to position [75, 0]
drag, startPoint x: 413, startPoint y: 170, endPoint x: 269, endPoint y: 176, distance: 143.7
click at [223, 168] on div "SearchWithCriteria393a6e39-c0b4-46e1-81b7-e14e2abffa58 Work Title EXPLORATION O…" at bounding box center [511, 175] width 722 height 27
paste input "[PERSON_NAME], [PERSON_NAME], [PERSON_NAME], [PERSON_NAME]"
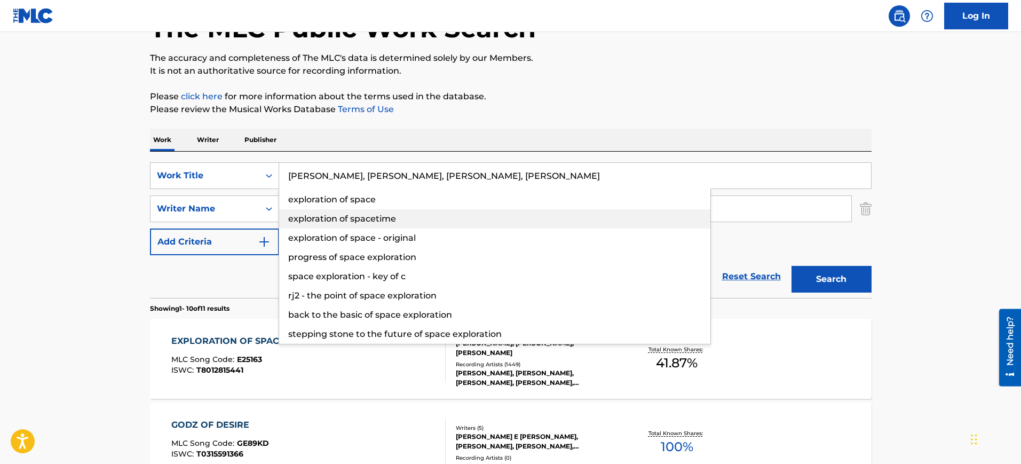
click at [343, 209] on div "exploration of spacetime" at bounding box center [494, 218] width 431 height 19
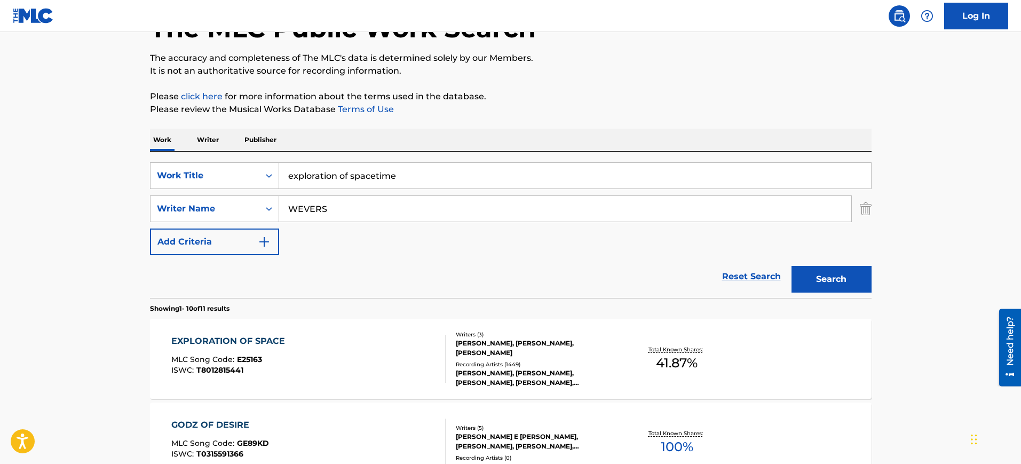
drag, startPoint x: 388, startPoint y: 179, endPoint x: 371, endPoint y: 150, distance: 33.7
click at [162, 179] on div "SearchWithCriteria393a6e39-c0b4-46e1-81b7-e14e2abffa58 Work Title exploration o…" at bounding box center [511, 175] width 722 height 27
paste input "[PERSON_NAME], [PERSON_NAME], [PERSON_NAME], [PERSON_NAME]"
type input "[PERSON_NAME], [PERSON_NAME], [PERSON_NAME], [PERSON_NAME]"
click at [382, 129] on div "Work Writer Publisher" at bounding box center [511, 140] width 722 height 22
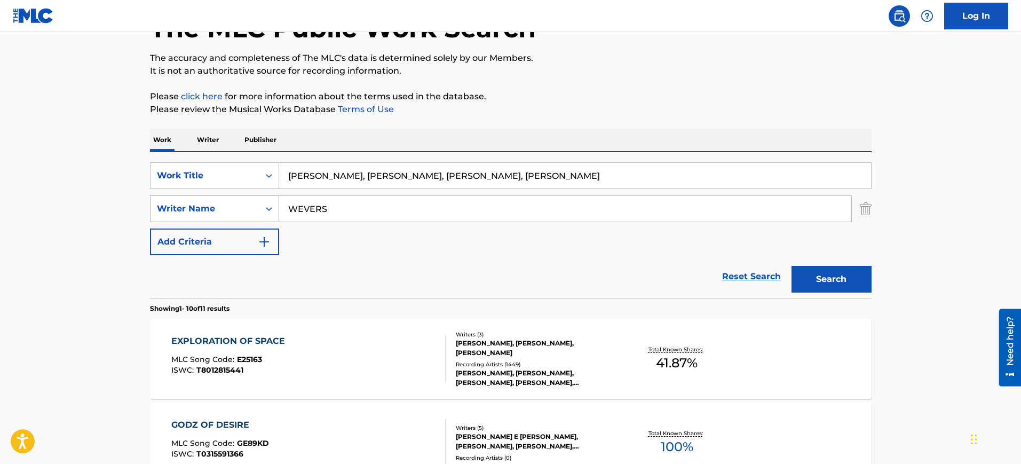
drag, startPoint x: 349, startPoint y: 204, endPoint x: 202, endPoint y: 201, distance: 147.3
click at [193, 204] on div "SearchWithCriteriad5f5e664-e66f-4e2b-96e3-c6cd30324e3f Writer Name [PERSON_NAME]" at bounding box center [511, 208] width 722 height 27
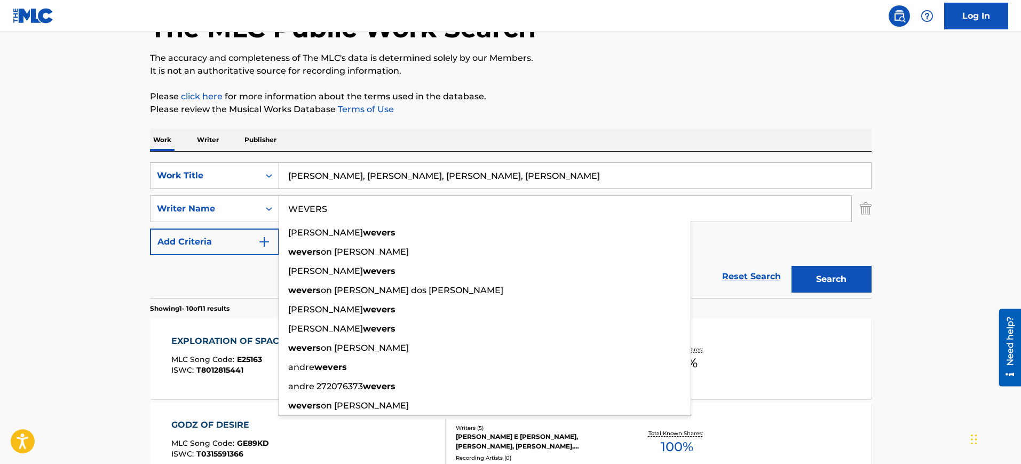
paste input "[PERSON_NAME], [PERSON_NAME], [PERSON_NAME], [PERSON_NAME]"
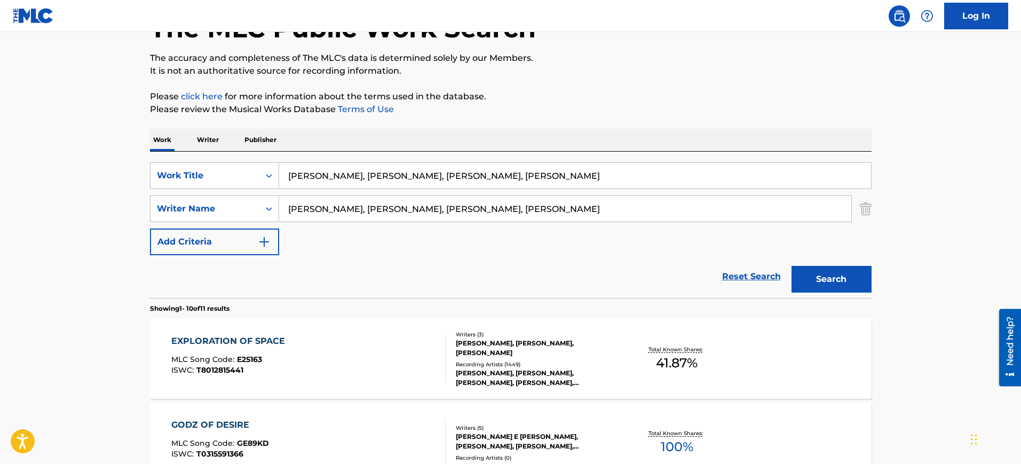
type input "[PERSON_NAME], [PERSON_NAME], [PERSON_NAME], [PERSON_NAME]"
drag, startPoint x: 322, startPoint y: 175, endPoint x: 725, endPoint y: 168, distance: 403.5
click at [725, 168] on input "[PERSON_NAME], [PERSON_NAME], [PERSON_NAME], [PERSON_NAME]" at bounding box center [575, 176] width 592 height 26
type input "[PERSON_NAME]"
click at [699, 111] on p "Please review the Musical Works Database Terms of Use" at bounding box center [511, 109] width 722 height 13
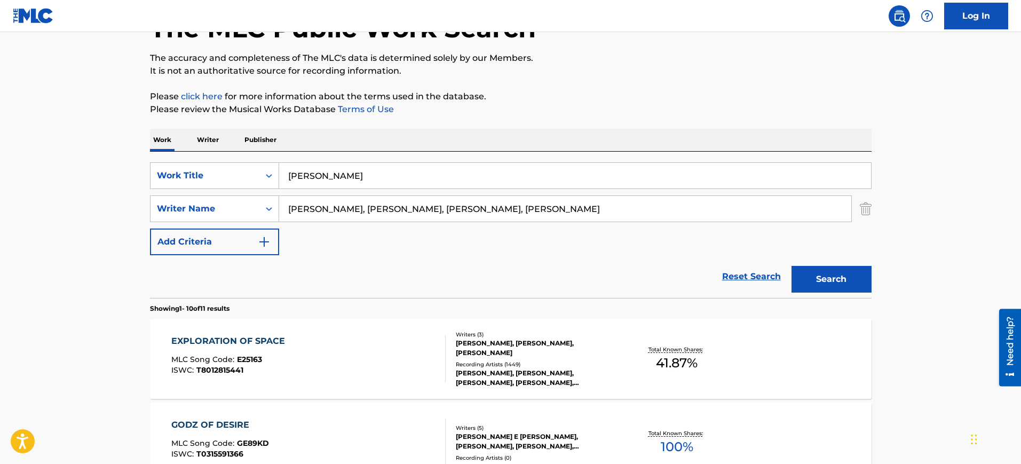
drag, startPoint x: 563, startPoint y: 209, endPoint x: 311, endPoint y: 207, distance: 251.9
type input "BRUNILA"
click at [791, 266] on button "Search" at bounding box center [831, 279] width 80 height 27
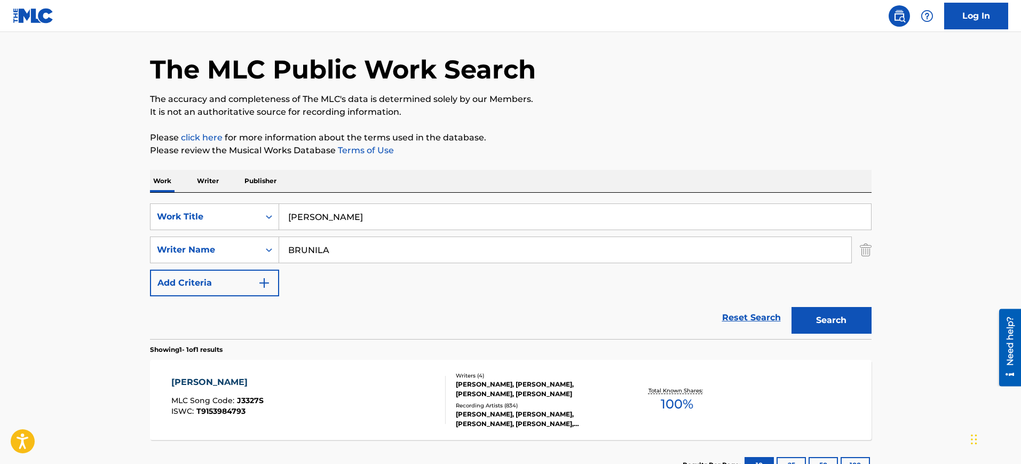
click at [669, 138] on p "Please click here for more information about the terms used in the database." at bounding box center [511, 137] width 722 height 13
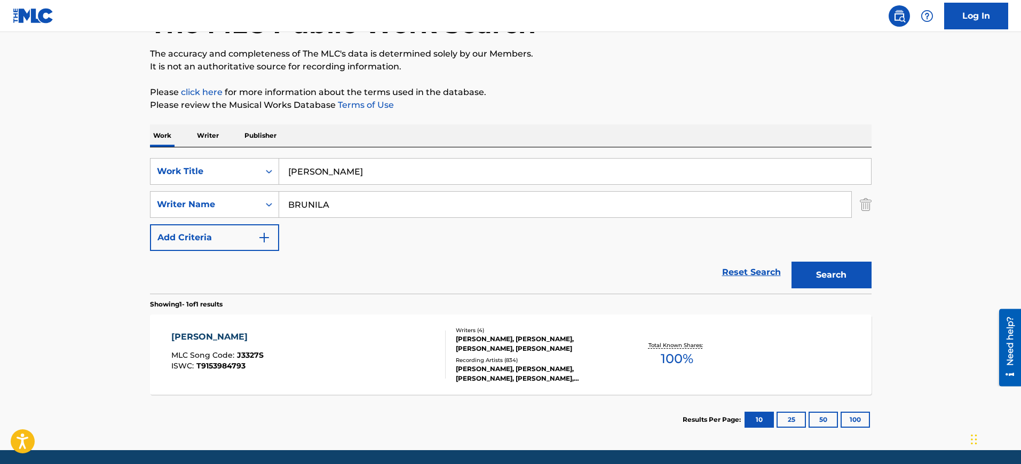
scroll to position [101, 0]
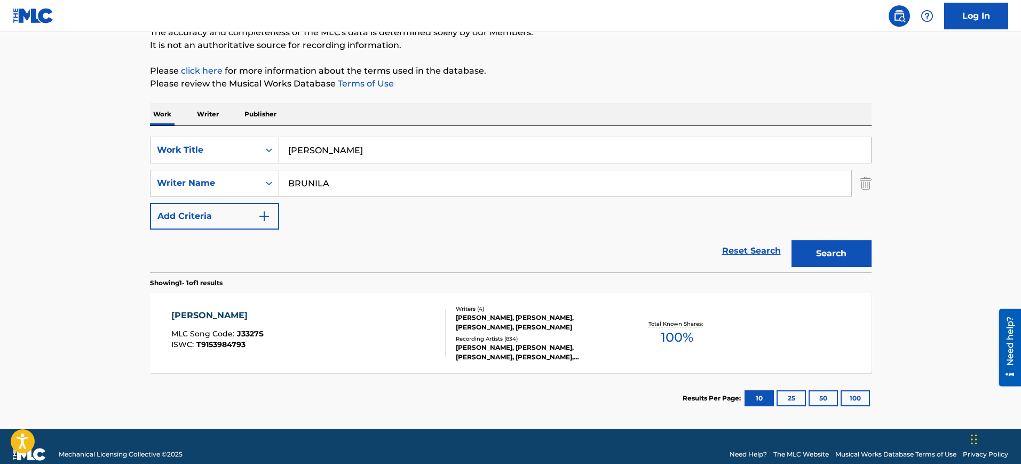
click at [374, 328] on div "[PERSON_NAME] MLC Song Code : J3327S ISWC : T9153984793" at bounding box center [308, 333] width 274 height 48
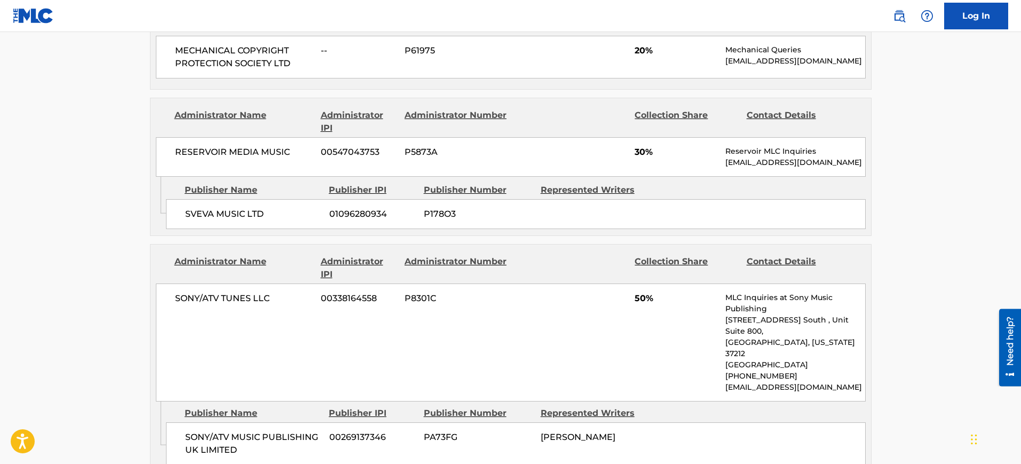
scroll to position [800, 0]
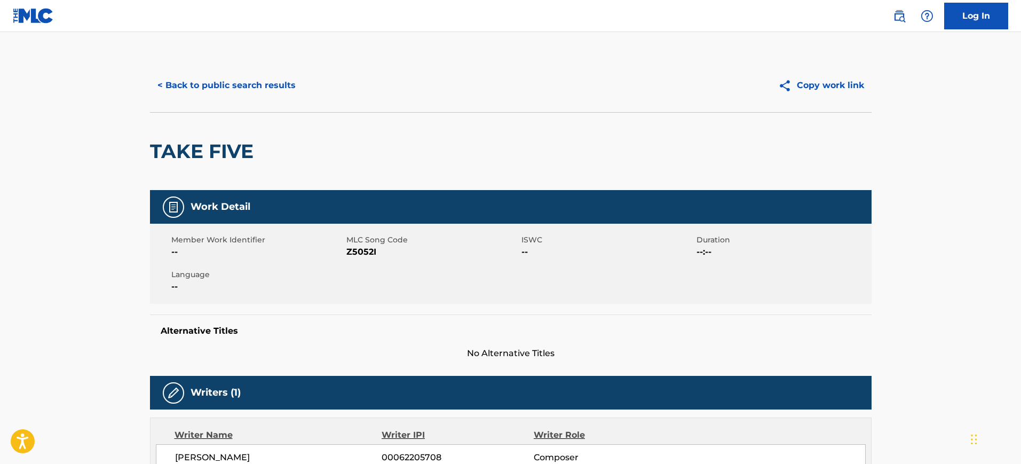
click at [247, 90] on button "< Back to public search results" at bounding box center [226, 85] width 153 height 27
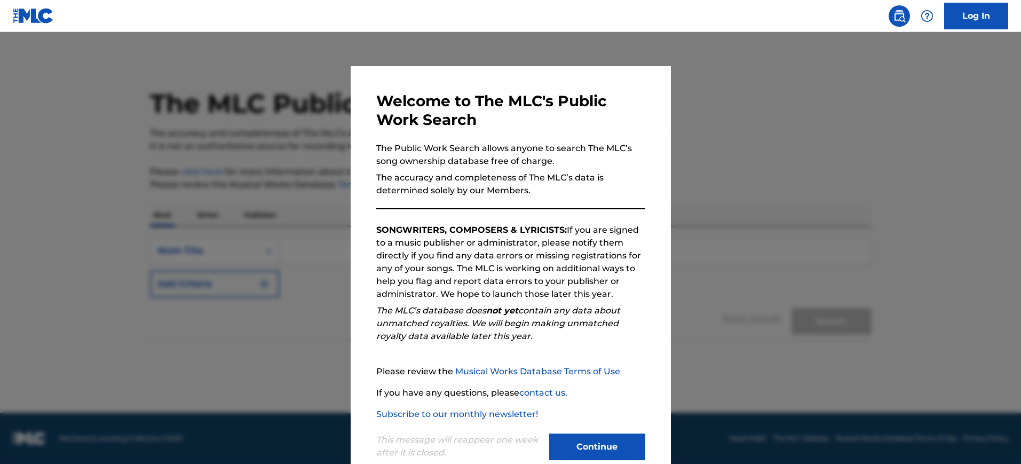
click at [712, 158] on div at bounding box center [510, 264] width 1021 height 464
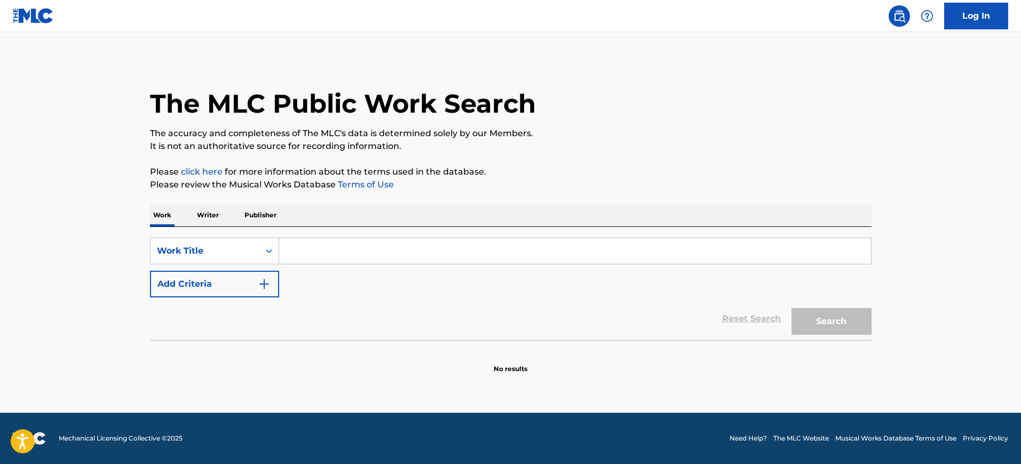
drag, startPoint x: 308, startPoint y: 241, endPoint x: 285, endPoint y: 273, distance: 39.0
click at [306, 242] on input "Search Form" at bounding box center [575, 251] width 592 height 26
paste input "DAWN ERNEST GOLD"
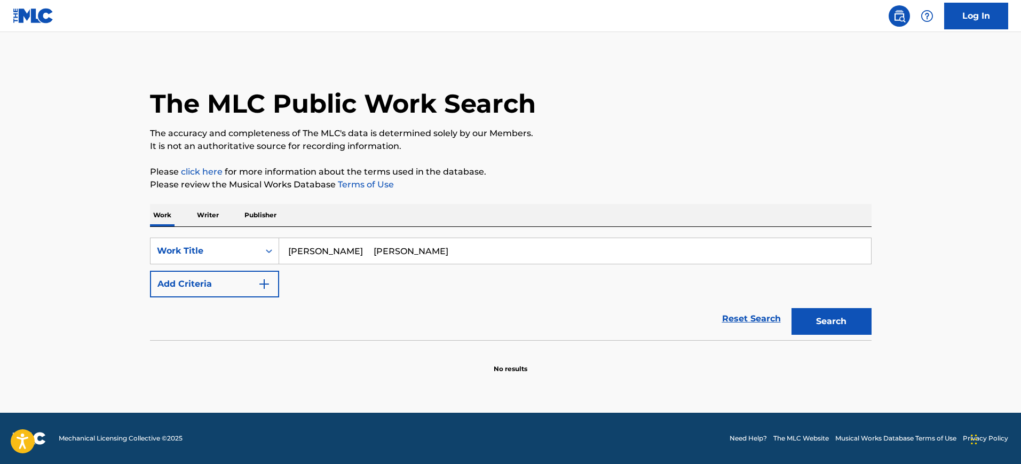
type input "DAWN ERNEST GOLD"
click at [263, 289] on img "Search Form" at bounding box center [264, 284] width 13 height 13
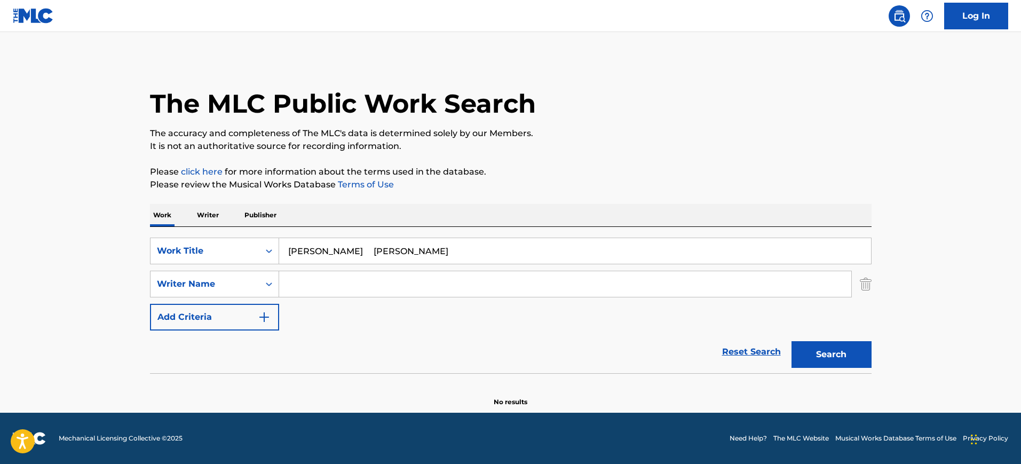
click at [299, 290] on input "Search Form" at bounding box center [565, 284] width 572 height 26
paste input "DAWN ERNEST GOLD"
type input "DAWN ERNEST GOLD"
drag, startPoint x: 321, startPoint y: 250, endPoint x: 488, endPoint y: 263, distance: 167.5
click at [488, 263] on input "DAWN ERNEST GOLD" at bounding box center [575, 251] width 592 height 26
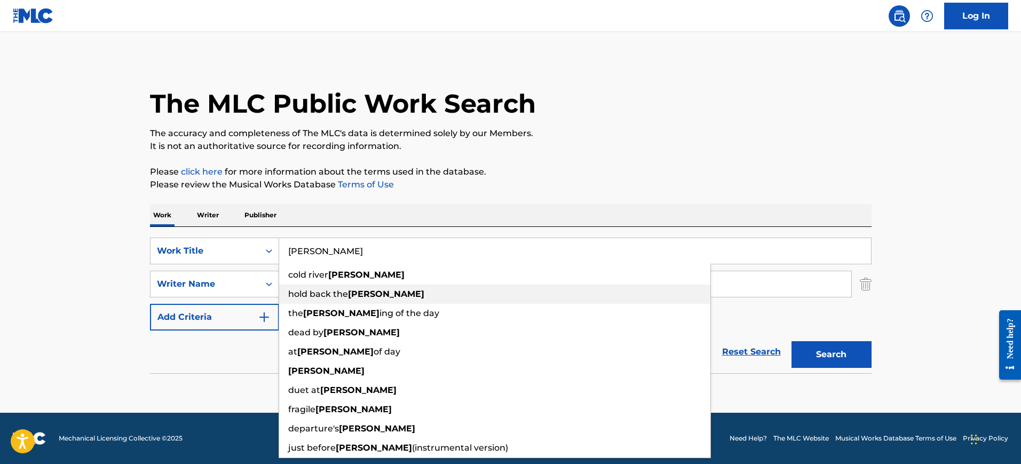
click at [362, 284] on div "hold back the dawn" at bounding box center [494, 293] width 431 height 19
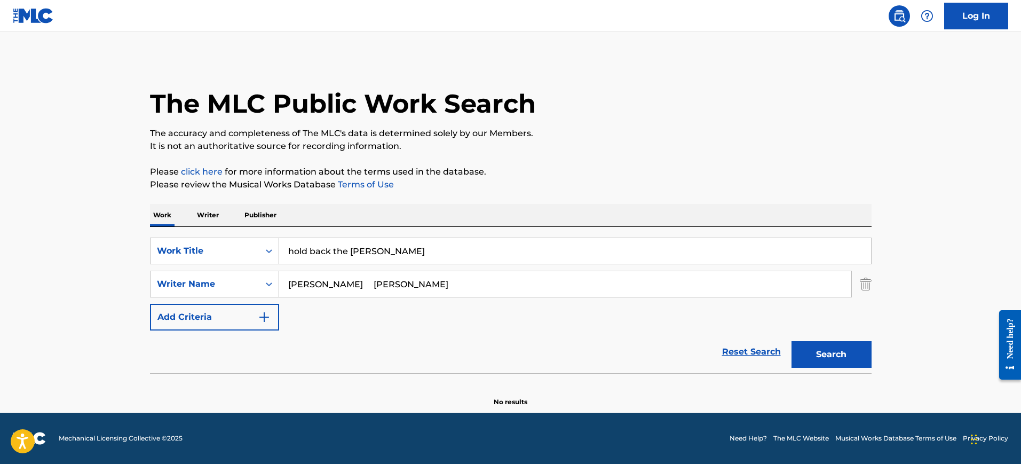
click at [348, 258] on input "hold back the dawn" at bounding box center [575, 251] width 592 height 26
paste input "DAWN ERNEST GOLD"
drag, startPoint x: 442, startPoint y: 255, endPoint x: 508, endPoint y: 255, distance: 65.1
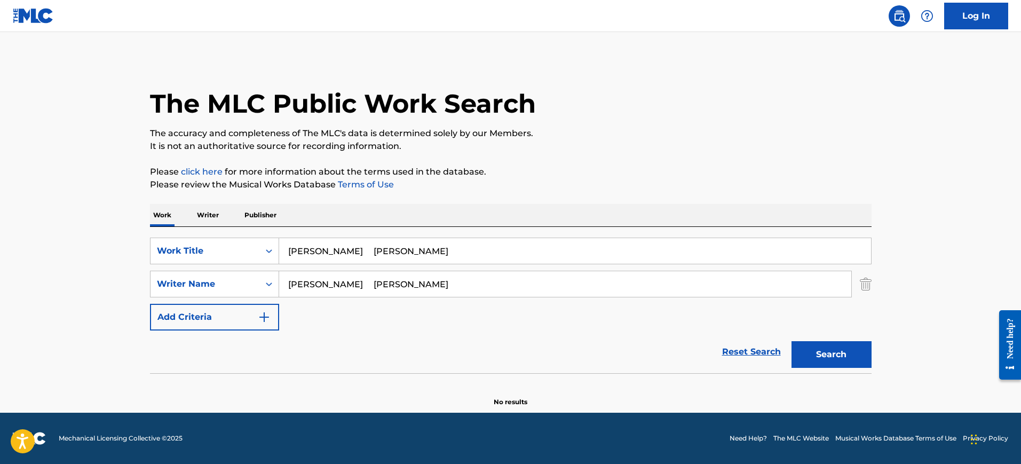
click at [508, 255] on input "DAWN ERNEST GOLD" at bounding box center [575, 251] width 592 height 26
type input "[PERSON_NAME]"
click at [456, 191] on p "Please review the Musical Works Database Terms of Use" at bounding box center [511, 184] width 722 height 13
drag, startPoint x: 363, startPoint y: 292, endPoint x: 188, endPoint y: 294, distance: 174.5
click at [189, 295] on div "SearchWithCriteriaa0f4c3dc-6529-4751-b2da-77abd6ccecec Writer Name DAWN ERNEST …" at bounding box center [511, 284] width 722 height 27
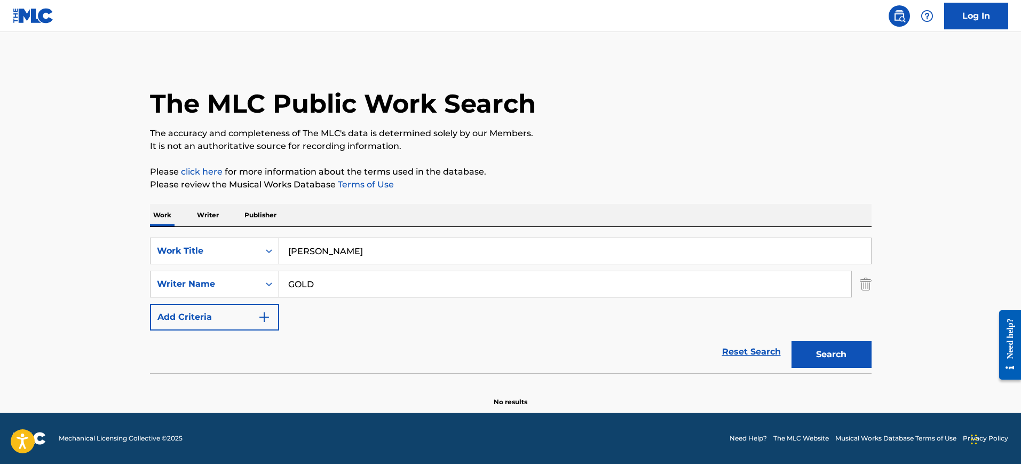
type input "GOLD"
click at [791, 341] on button "Search" at bounding box center [831, 354] width 80 height 27
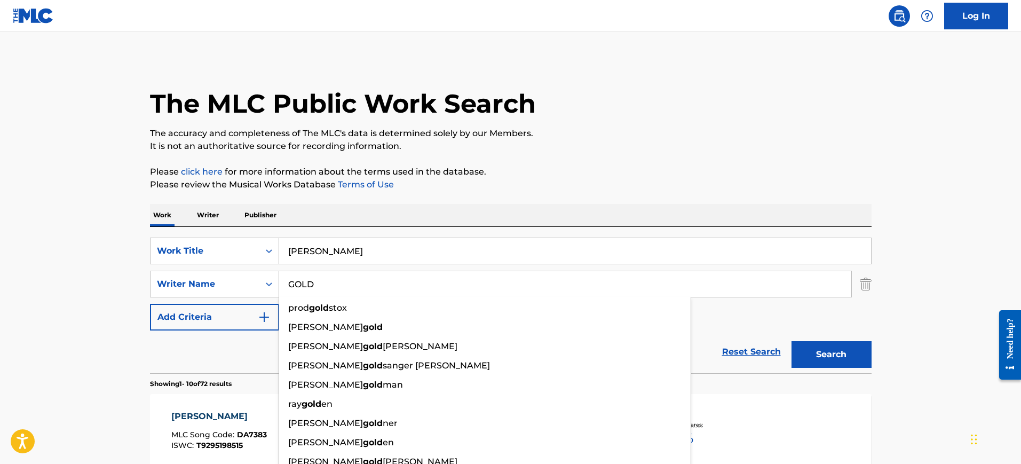
click at [608, 167] on p "Please click here for more information about the terms used in the database." at bounding box center [511, 171] width 722 height 13
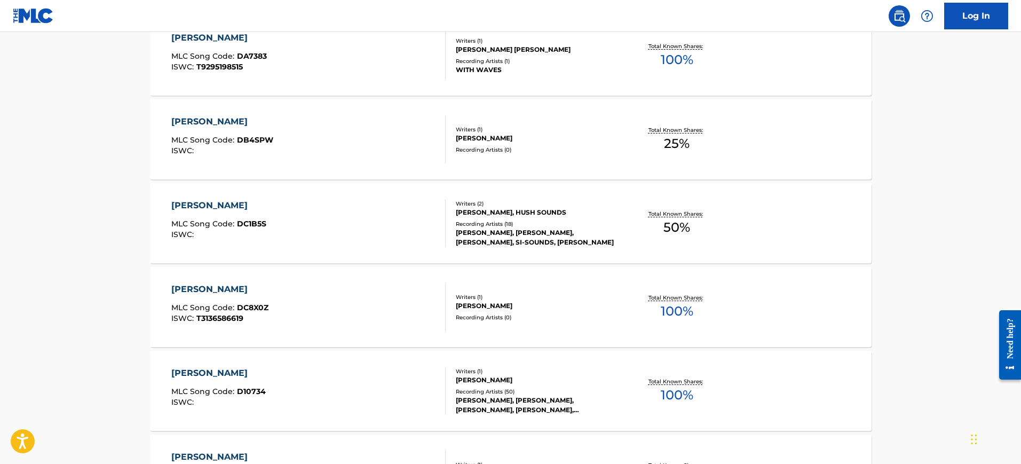
scroll to position [467, 0]
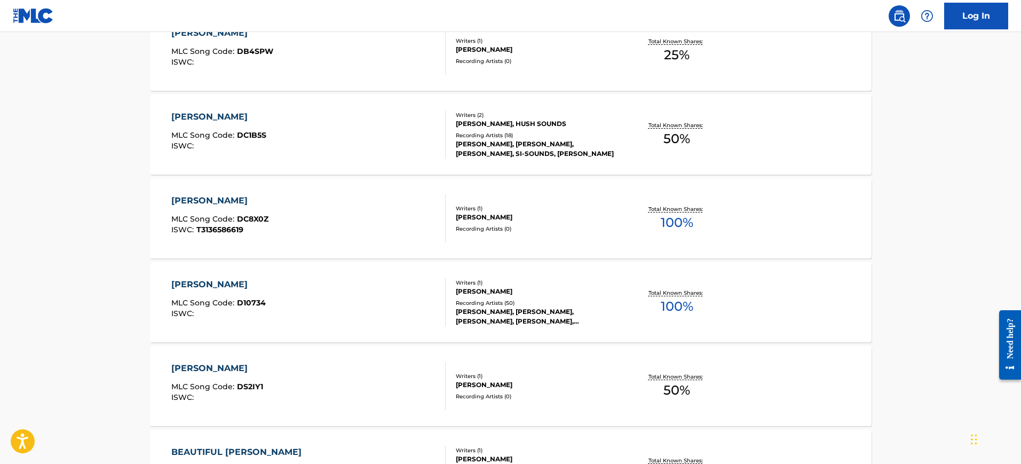
click at [343, 297] on div "DAWN MLC Song Code : D10734 ISWC :" at bounding box center [308, 302] width 274 height 48
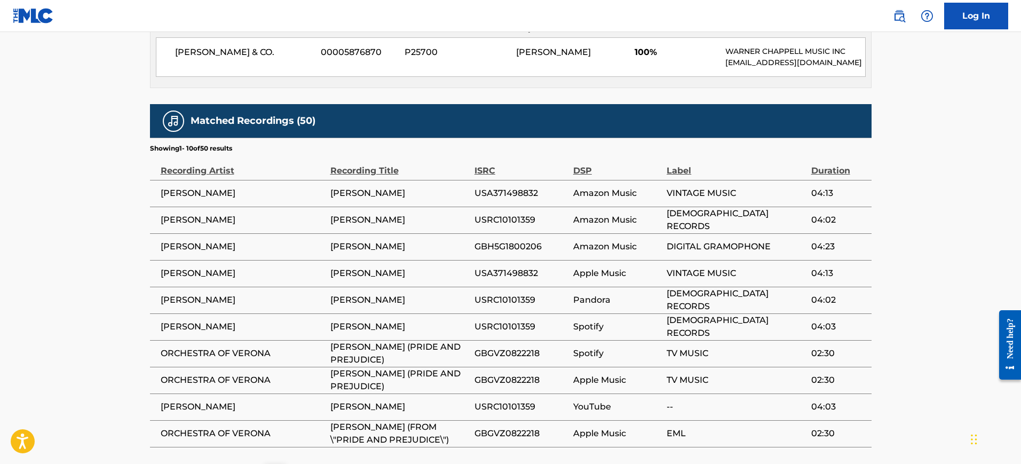
scroll to position [600, 0]
